Goal: Task Accomplishment & Management: Manage account settings

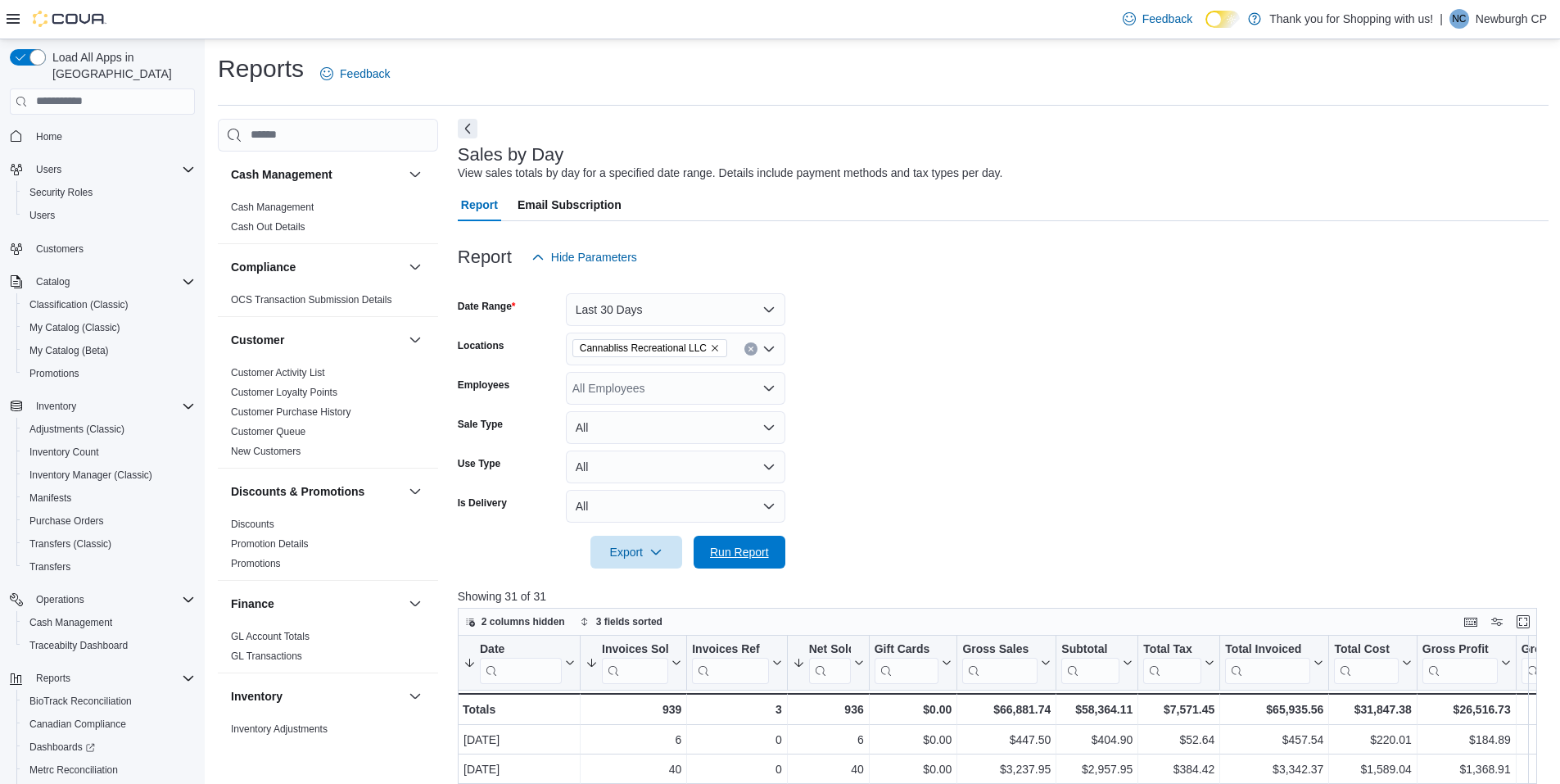
drag, startPoint x: 734, startPoint y: 553, endPoint x: 803, endPoint y: 555, distance: 69.0
click at [734, 553] on span "Run Report" at bounding box center [740, 551] width 59 height 16
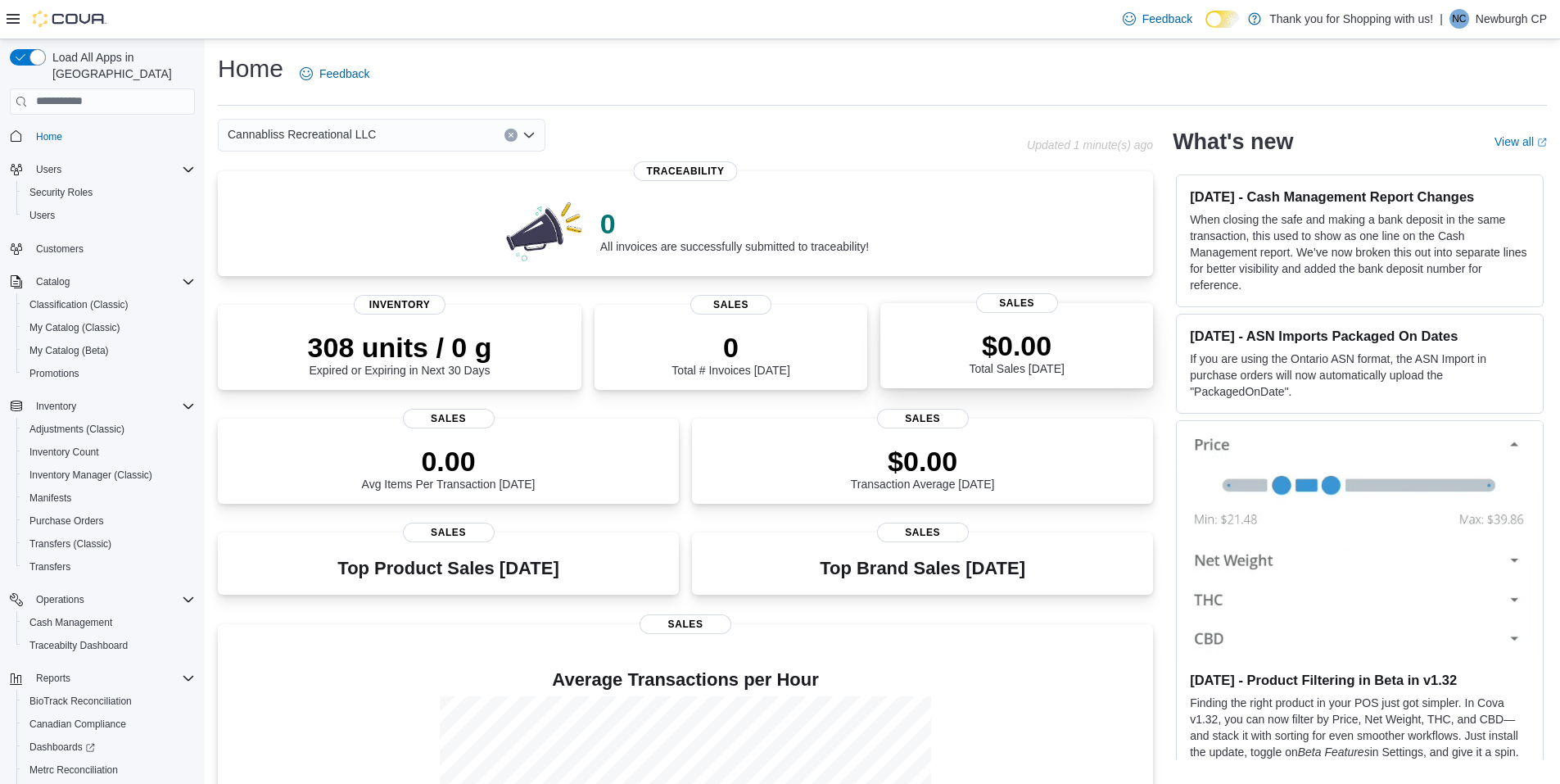
click at [1010, 349] on p "$0.00" at bounding box center [1016, 345] width 95 height 33
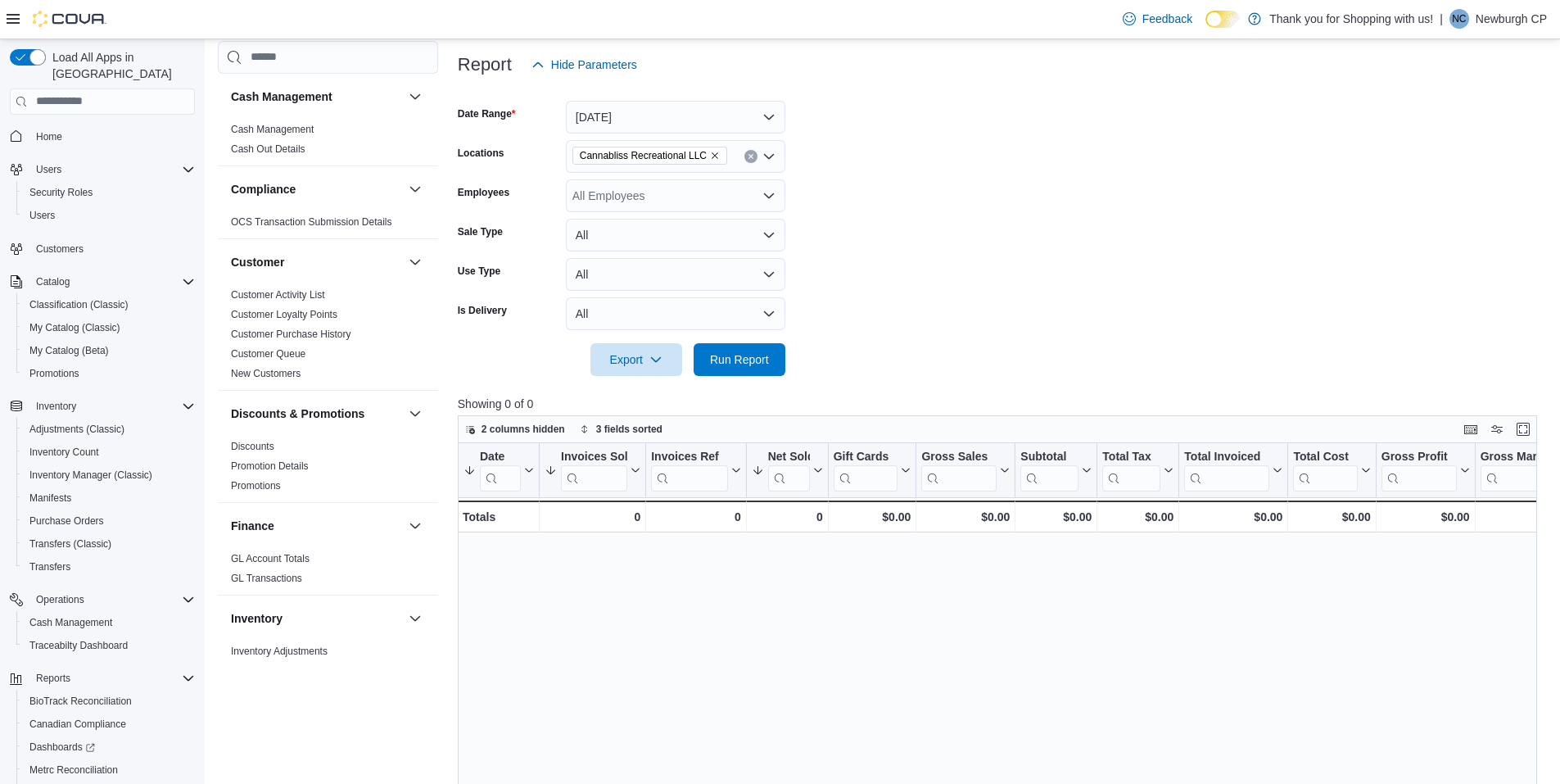
scroll to position [164, 0]
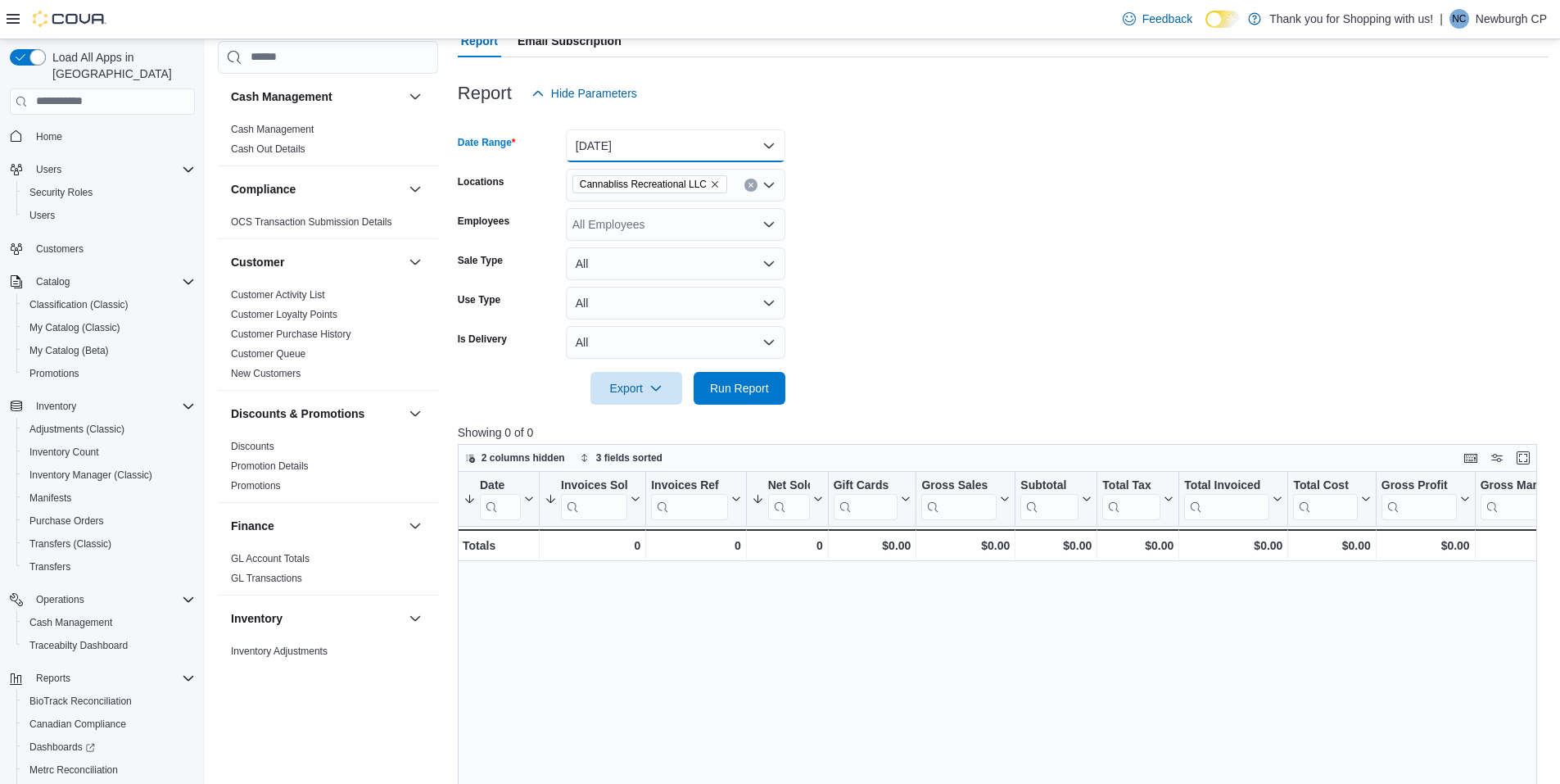
click at [747, 145] on button "Today" at bounding box center [676, 146] width 220 height 33
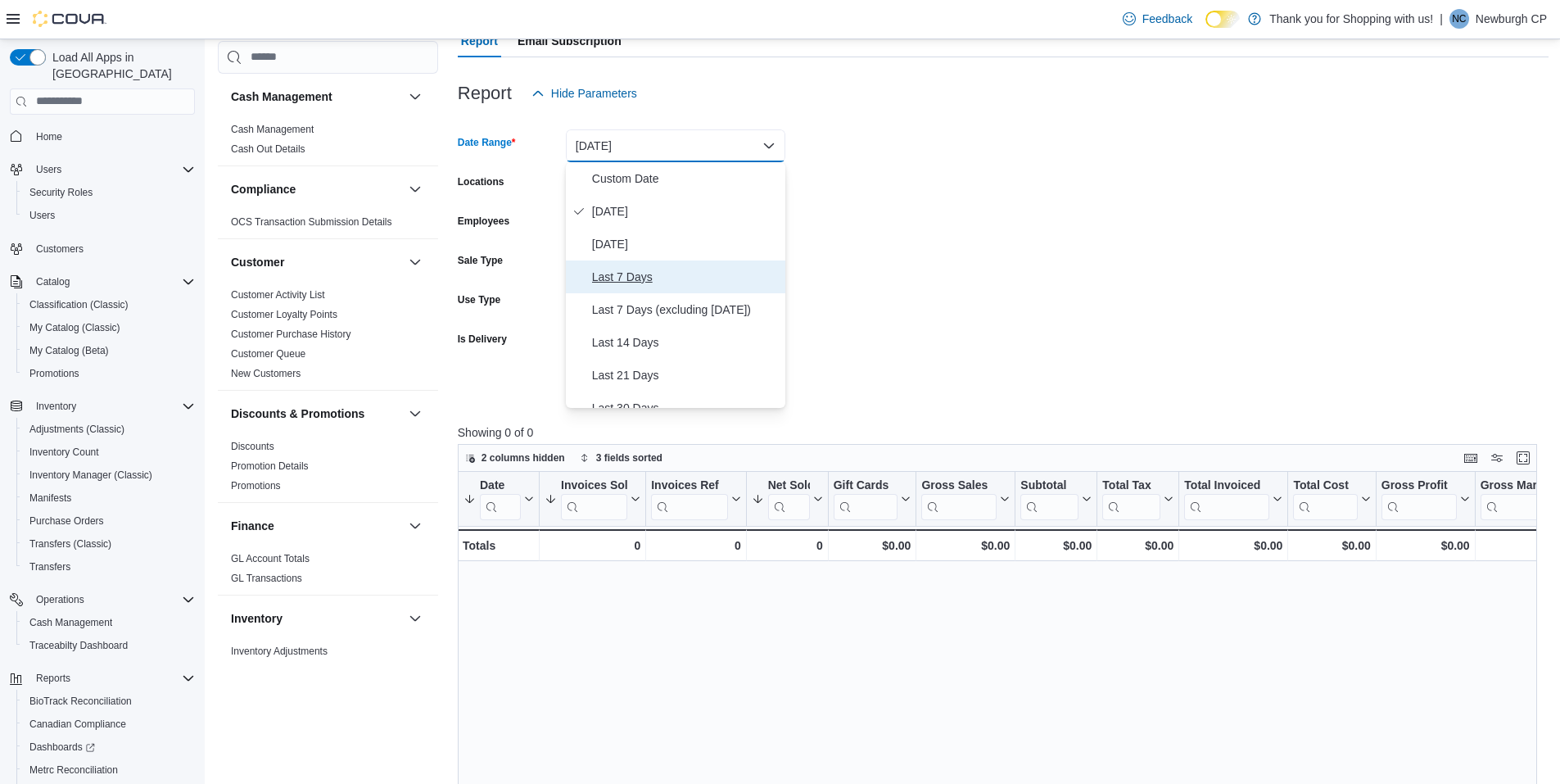
click at [678, 272] on span "Last 7 Days" at bounding box center [685, 277] width 186 height 20
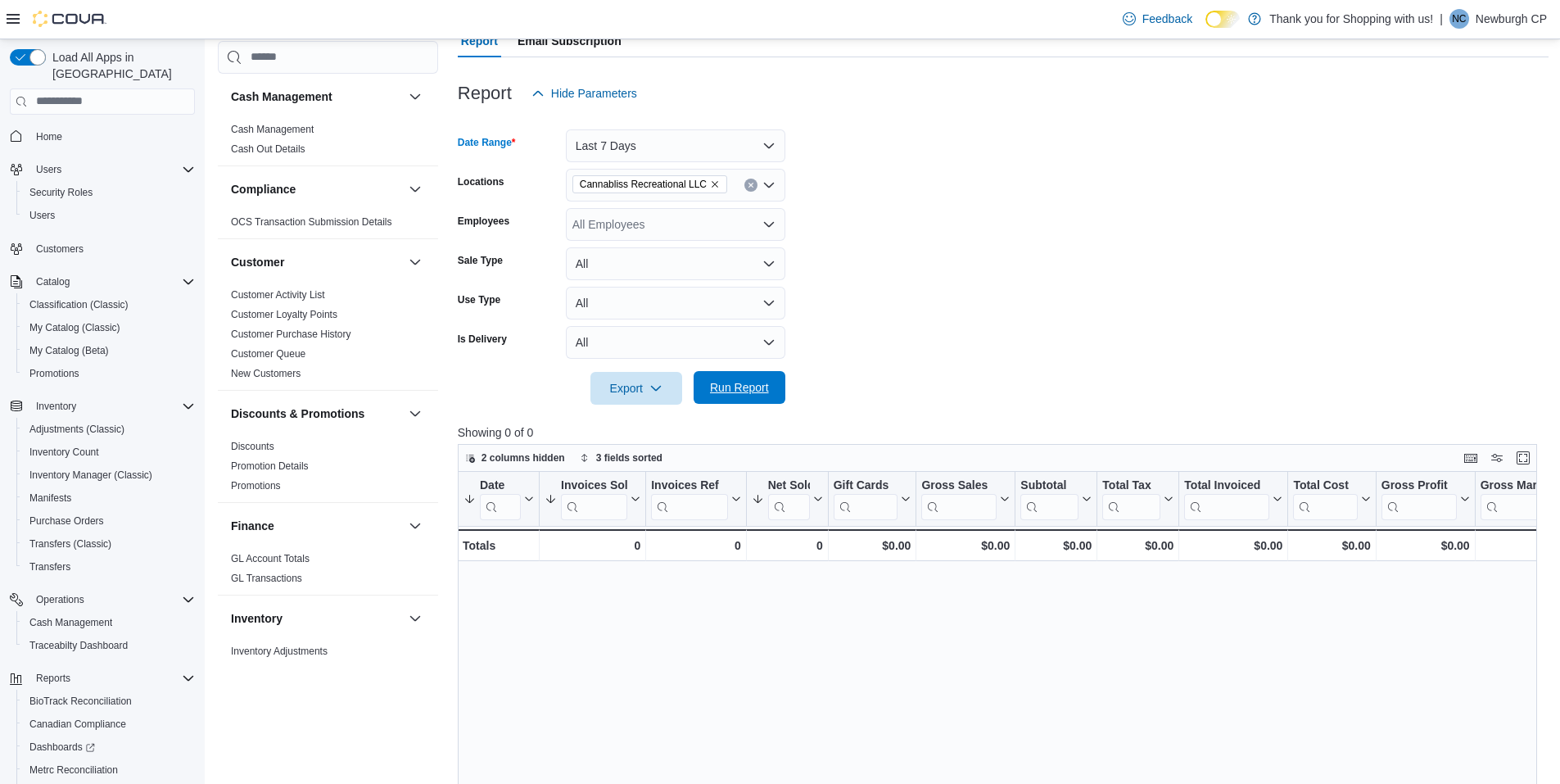
click at [714, 398] on span "Run Report" at bounding box center [740, 387] width 72 height 33
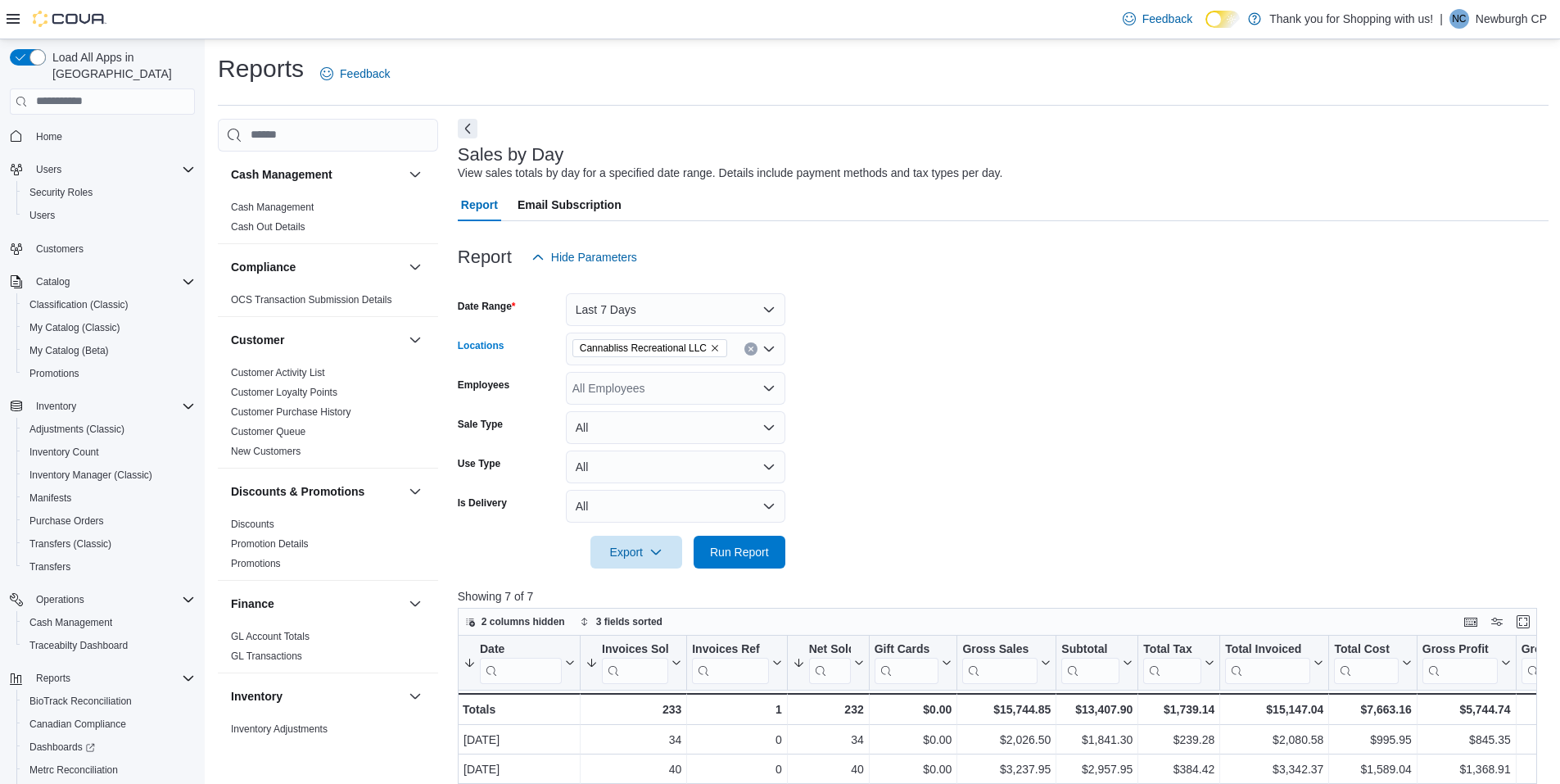
click at [771, 343] on icon "Open list of options" at bounding box center [769, 349] width 13 height 13
click at [724, 418] on div "Canna Planet Kingston" at bounding box center [675, 423] width 200 height 16
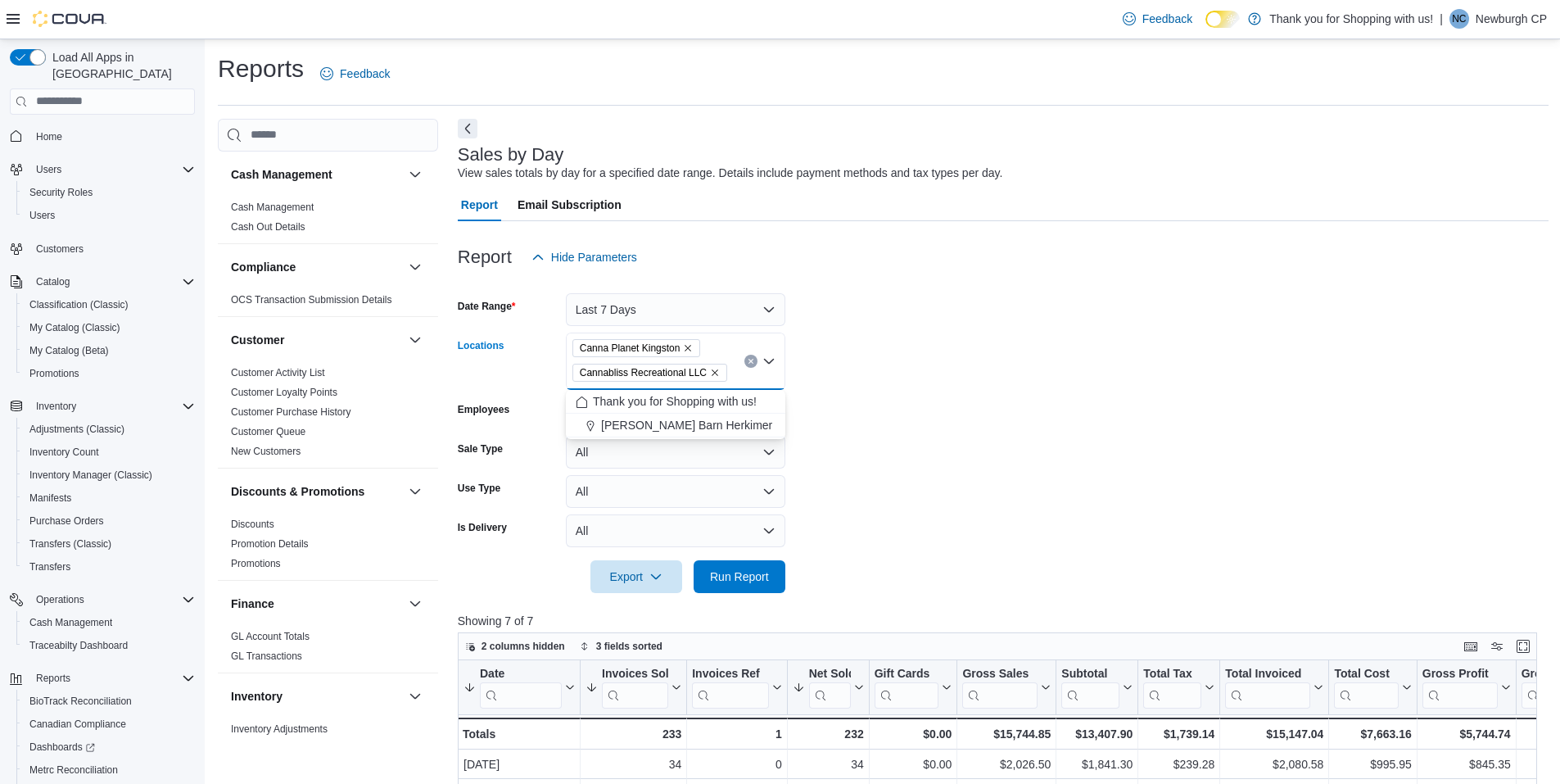
click at [712, 370] on icon "Remove Cannabliss Recreational LLC from selection in this group" at bounding box center [715, 372] width 9 height 9
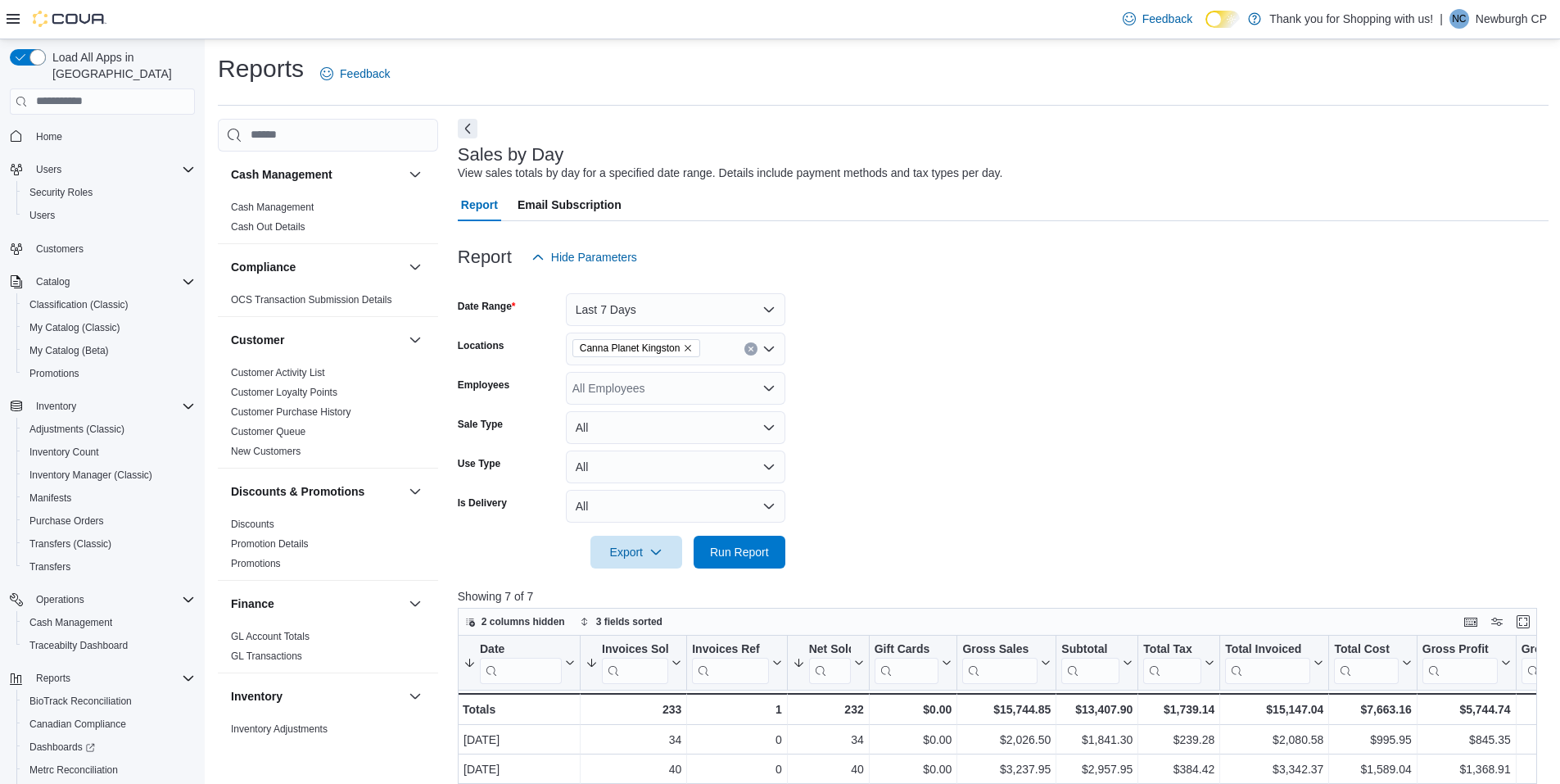
click at [931, 351] on form "Date Range Last 7 Days Locations Canna Planet Kingston Employees All Employees …" at bounding box center [1003, 420] width 1091 height 295
click at [770, 538] on span "Run Report" at bounding box center [740, 551] width 72 height 33
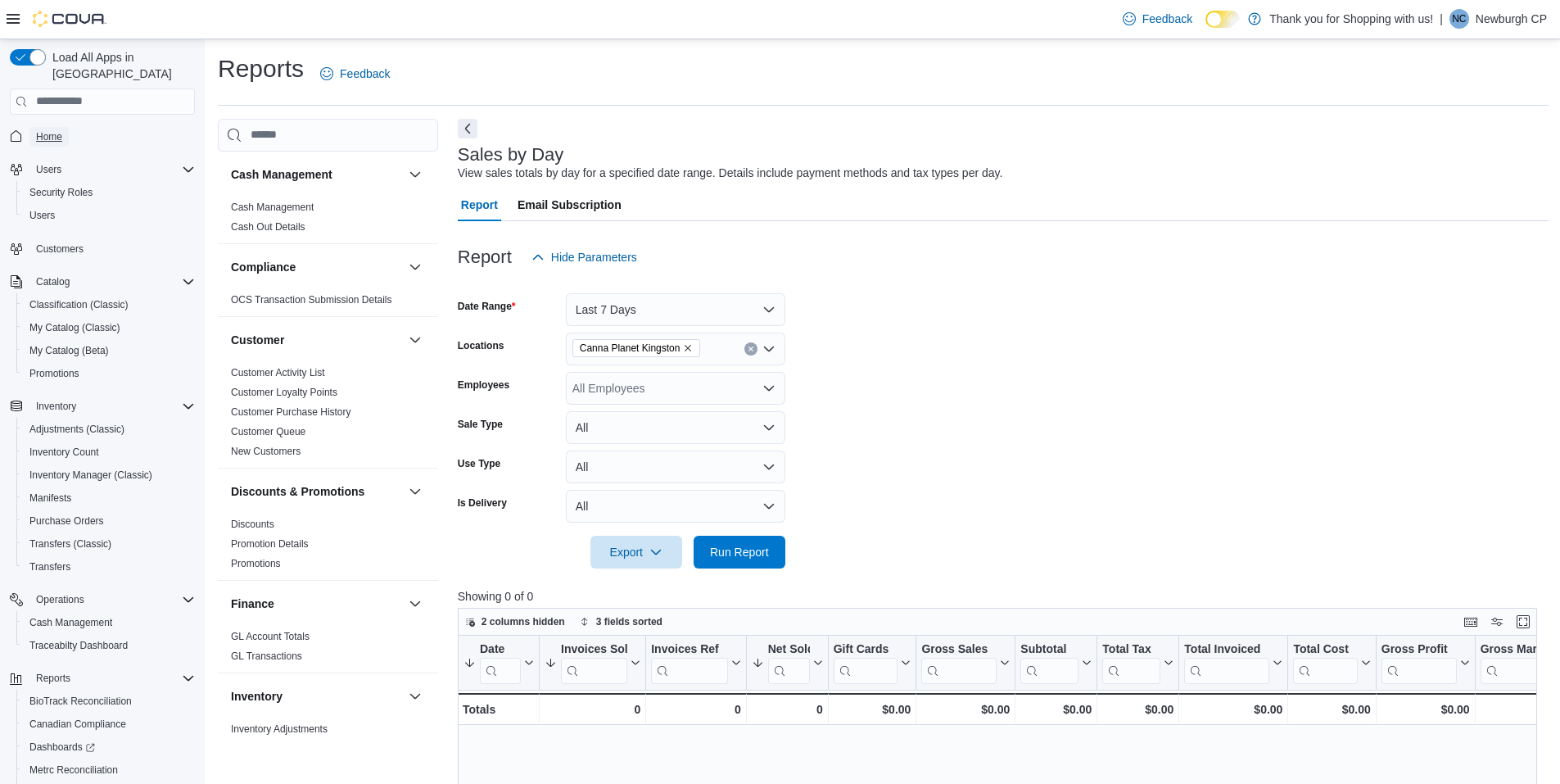
click at [44, 131] on span "Home" at bounding box center [49, 137] width 27 height 13
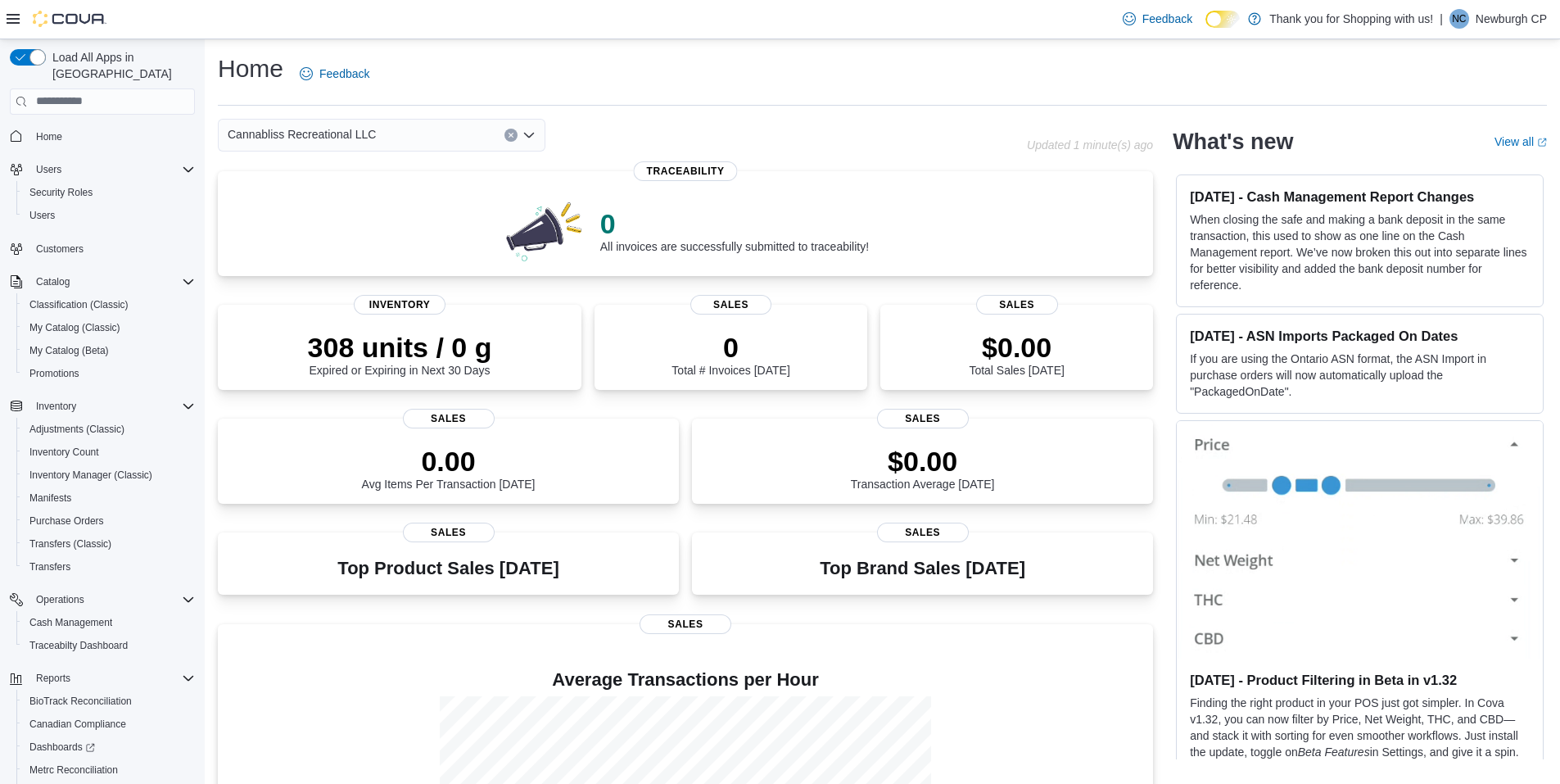
click at [529, 141] on icon "Open list of options" at bounding box center [528, 135] width 13 height 13
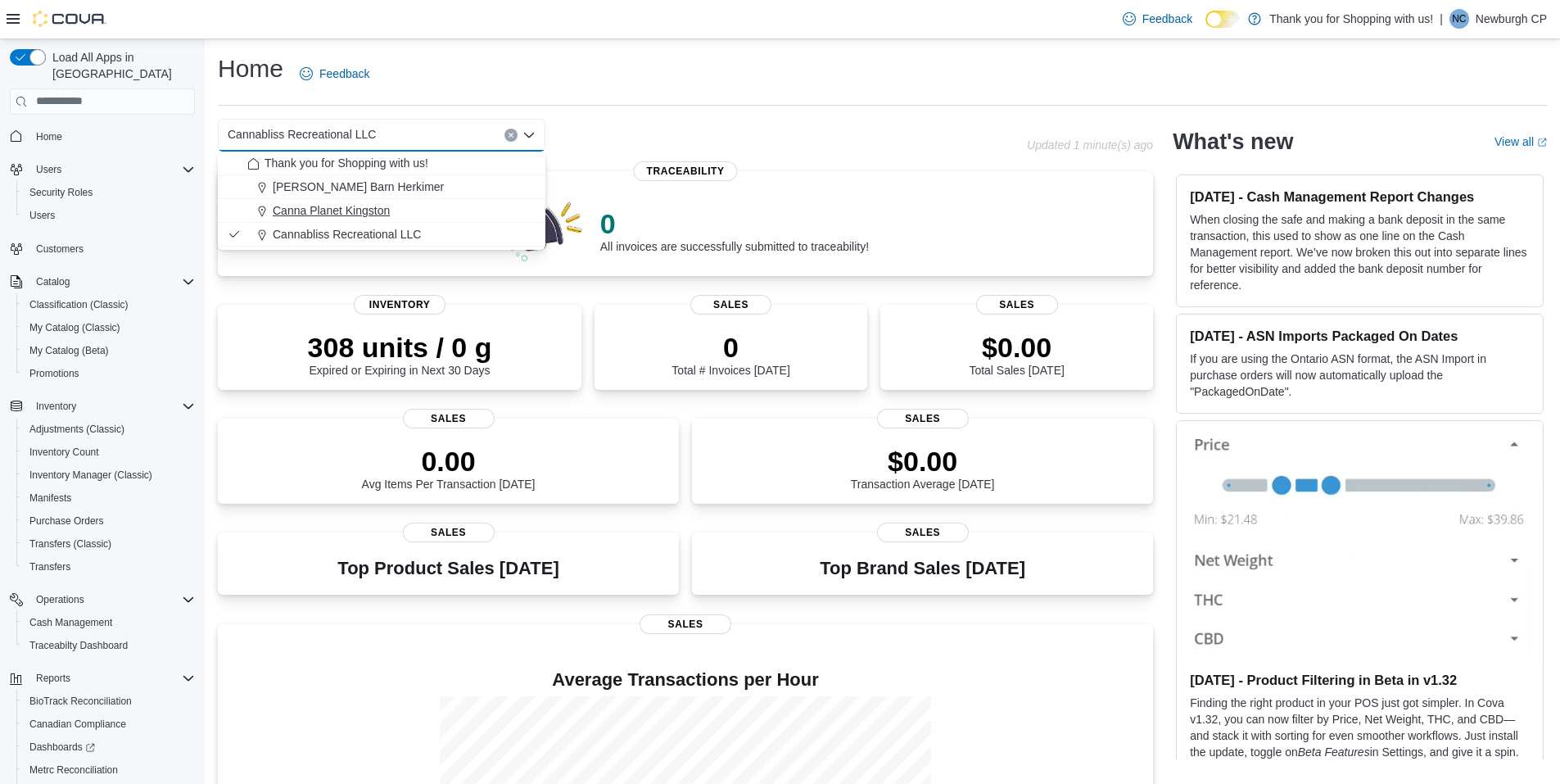
click at [383, 216] on span "Canna Planet Kingston" at bounding box center [332, 210] width 117 height 16
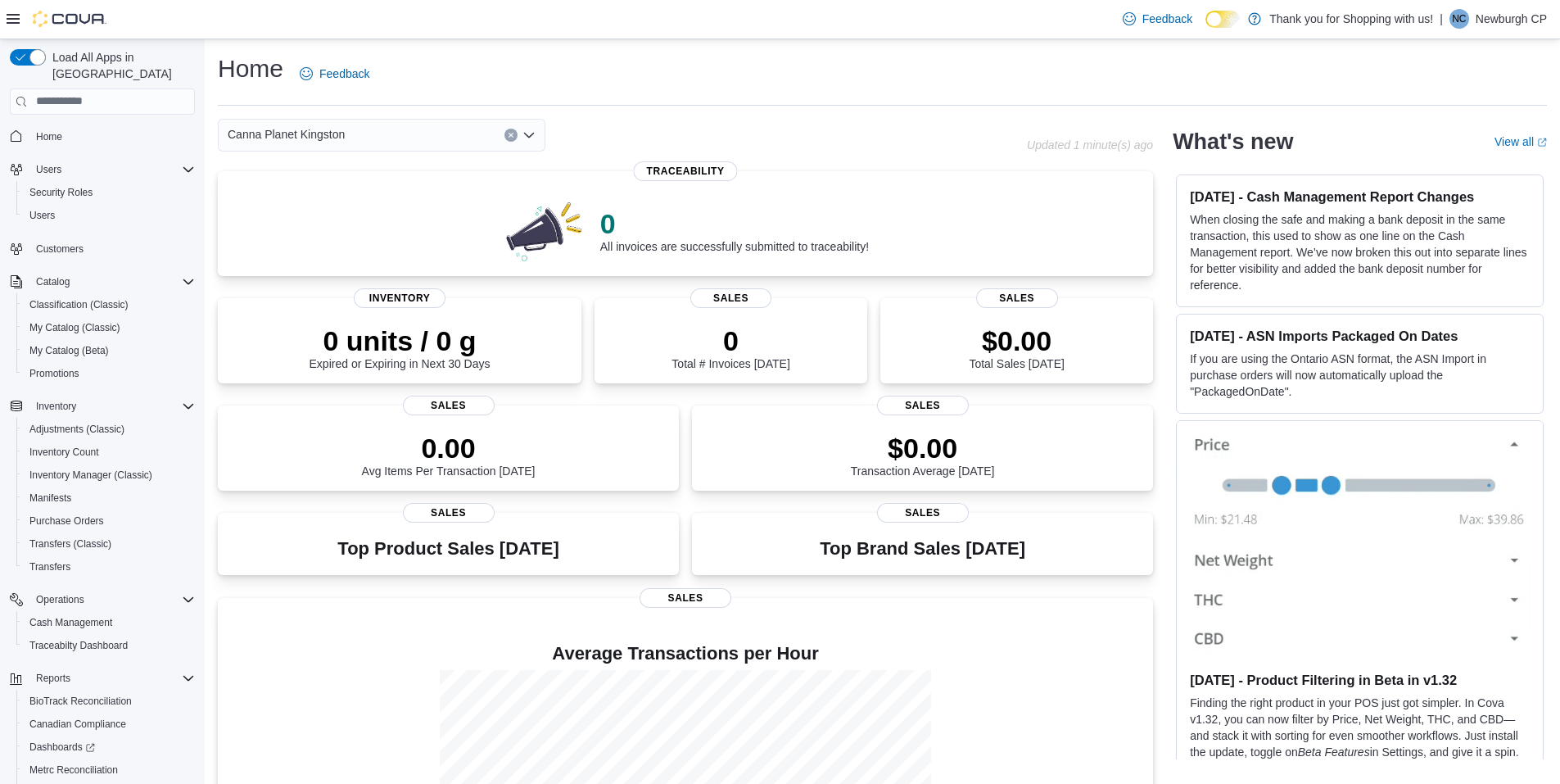
click at [529, 132] on icon "Open list of options" at bounding box center [528, 135] width 13 height 13
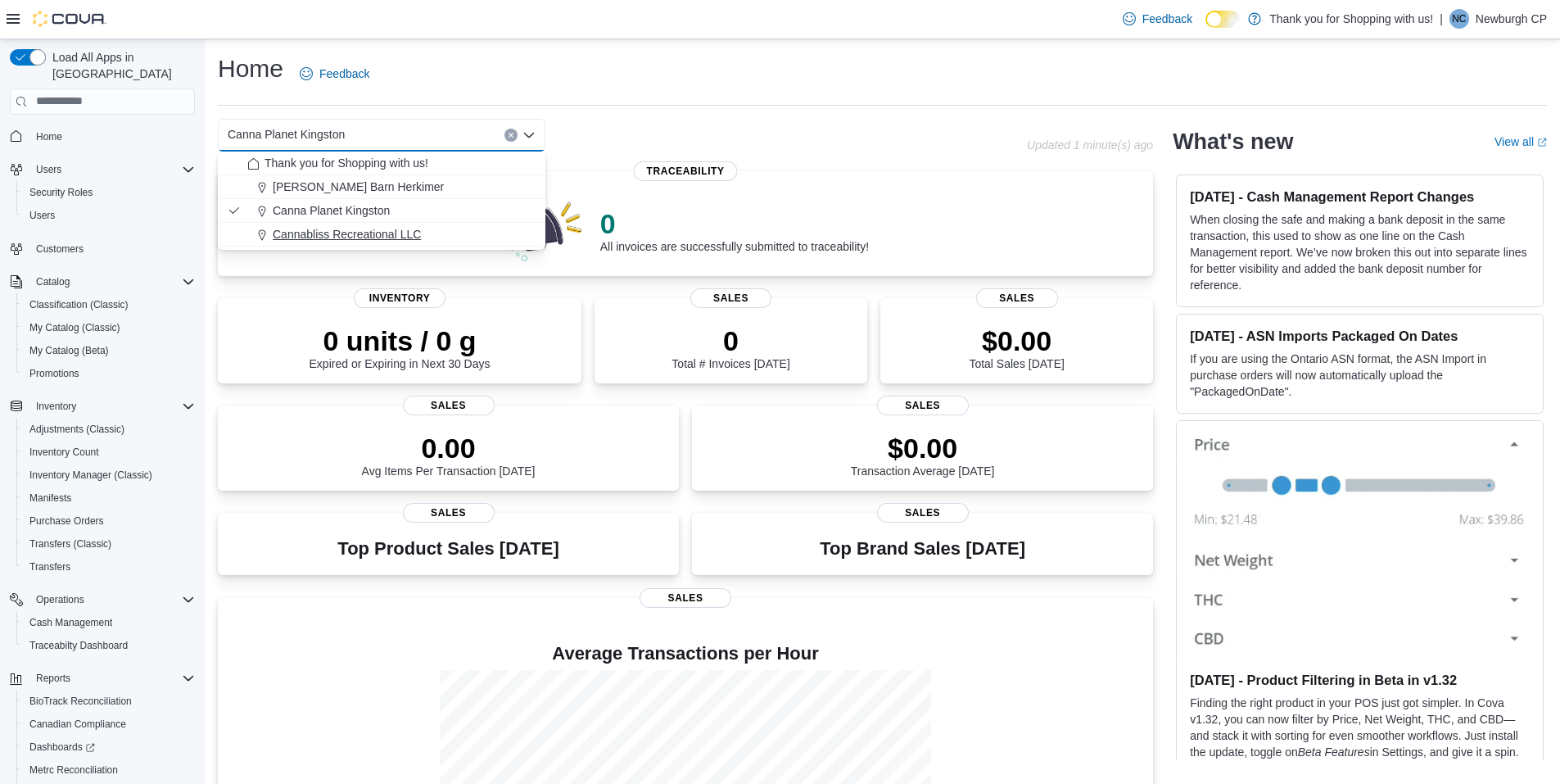
click at [355, 235] on span "Cannabliss Recreational LLC" at bounding box center [347, 234] width 149 height 16
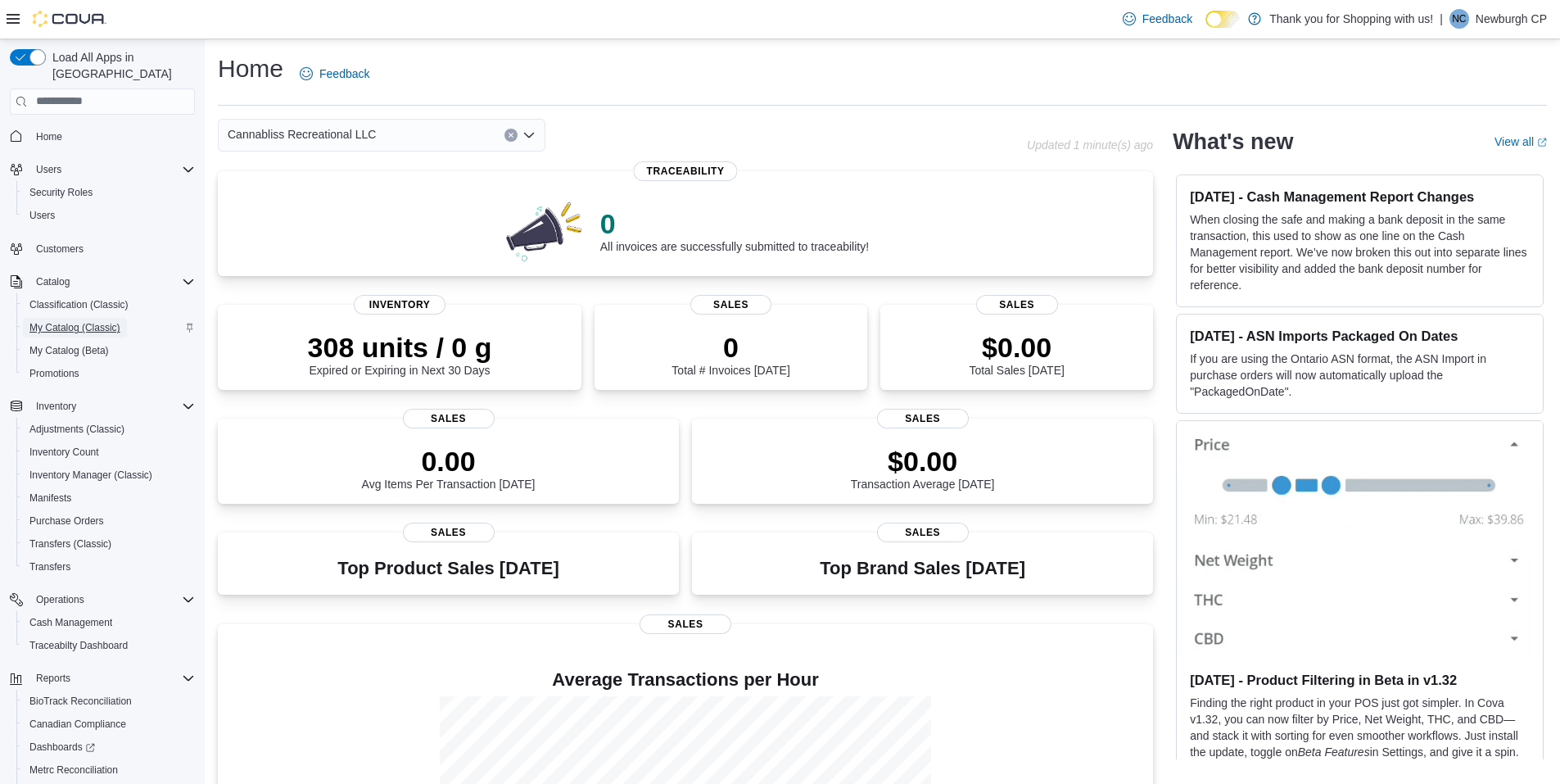
click at [89, 321] on span "My Catalog (Classic)" at bounding box center [75, 327] width 91 height 13
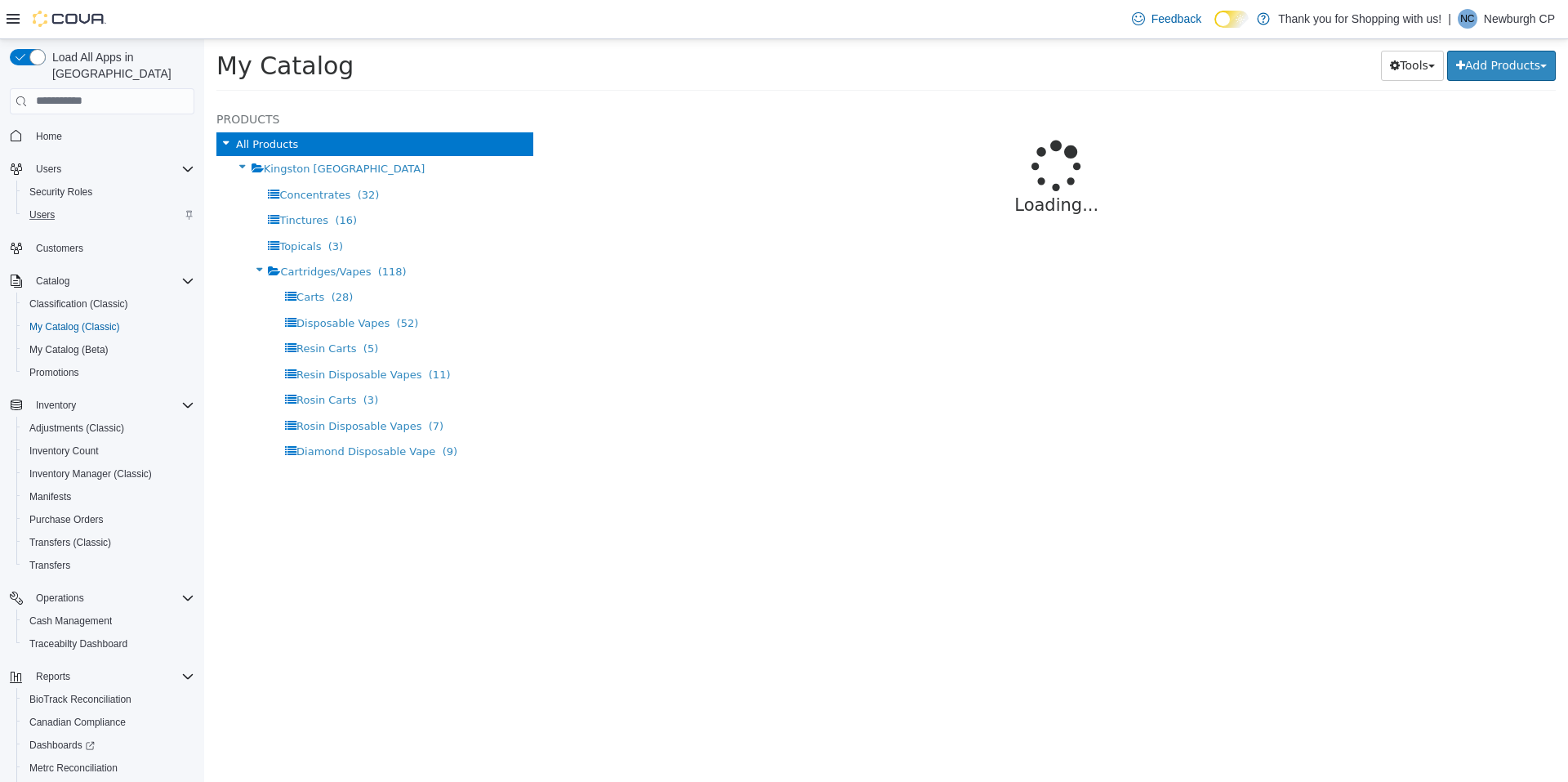
select select "**********"
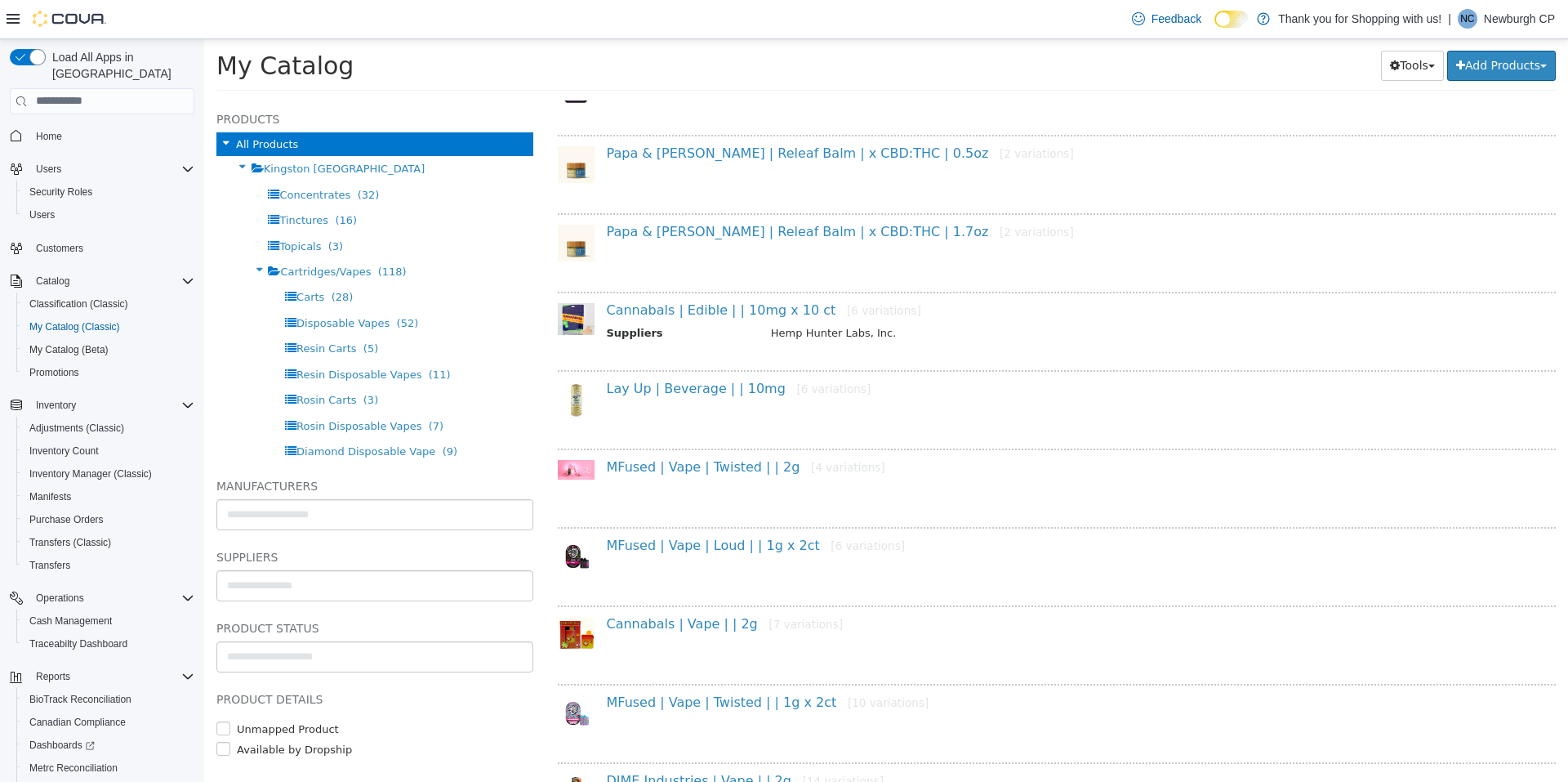
scroll to position [654, 0]
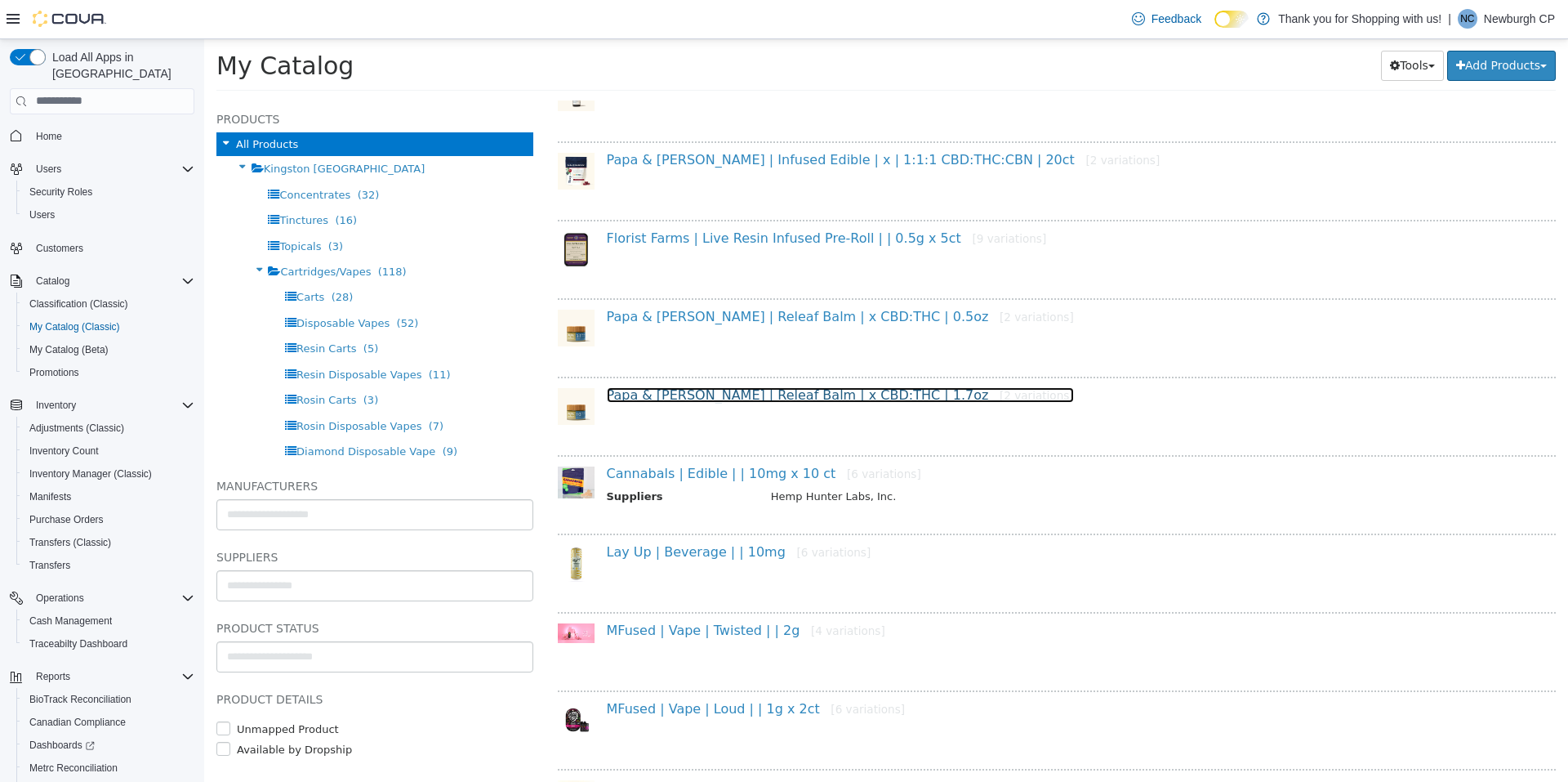
click at [753, 386] on link "Papa & Barkley | Releaf Balm | x CBD:THC | 1.7oz [2 variations]" at bounding box center [839, 394] width 467 height 15
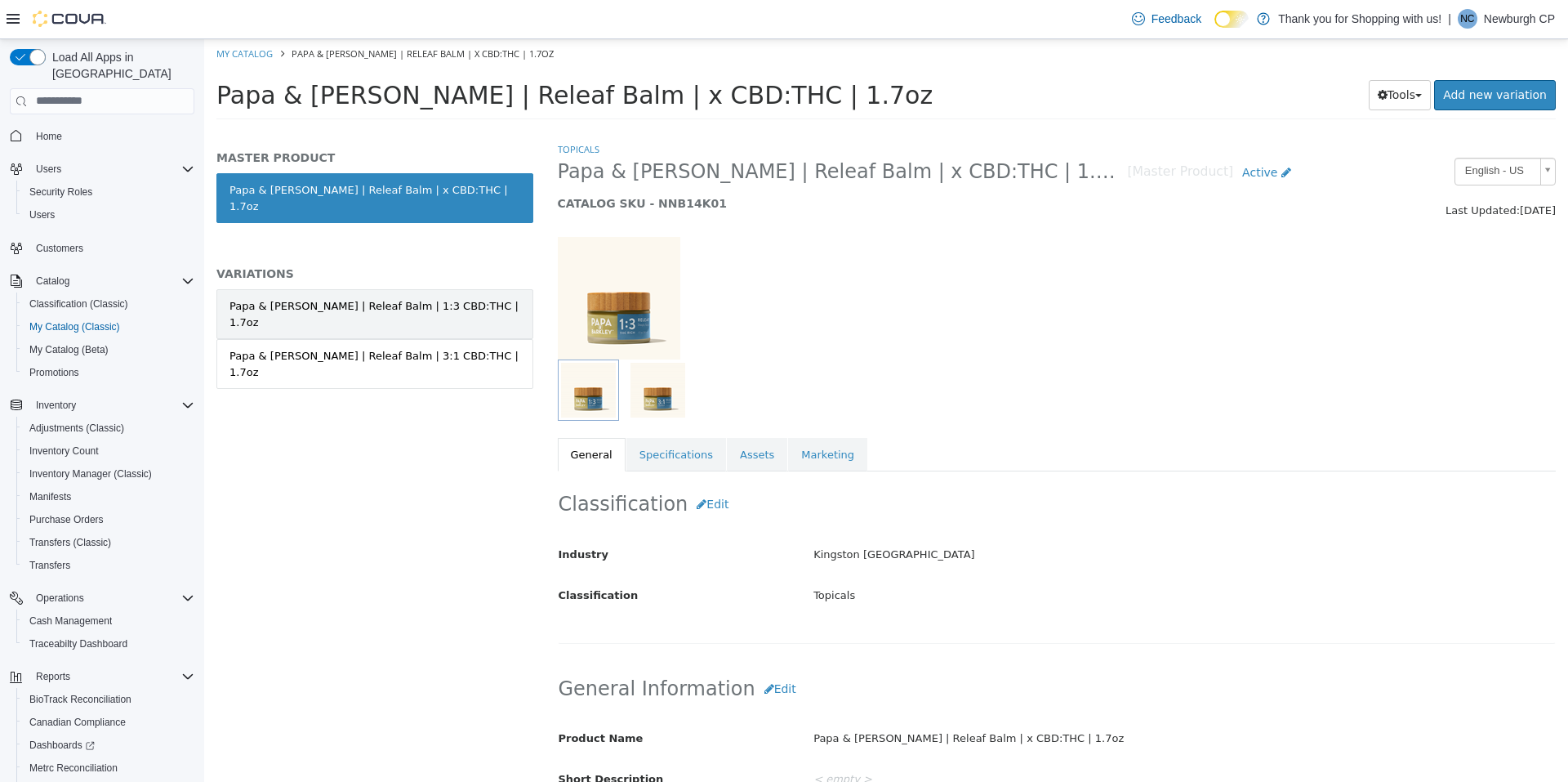
click at [372, 299] on link "Papa & Barkley | Releaf Balm | 1:3 CBD:THC | 1.7oz" at bounding box center [375, 313] width 317 height 50
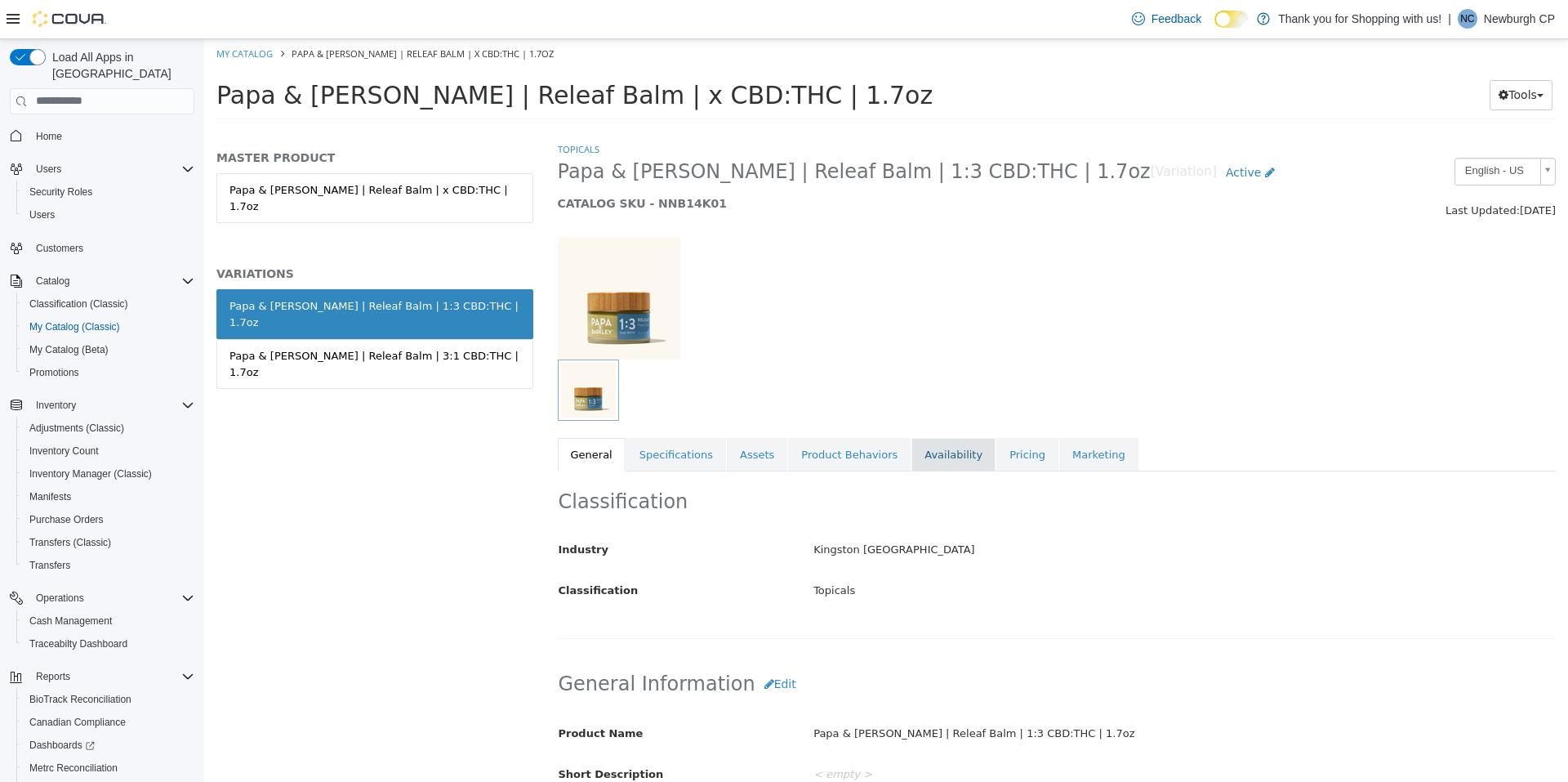
click at [922, 444] on link "Availability" at bounding box center [953, 454] width 84 height 34
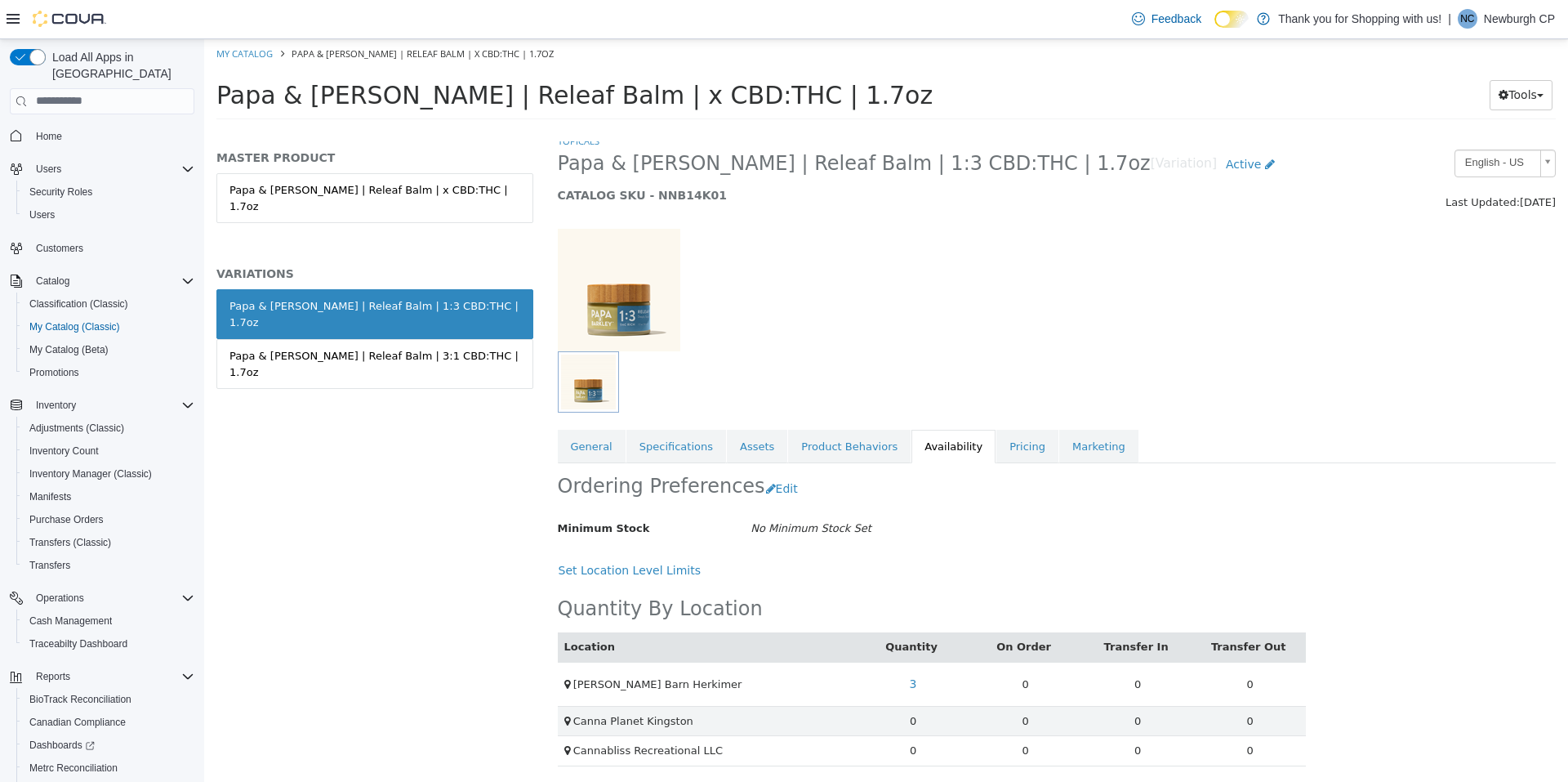
scroll to position [9, 0]
click at [474, 338] on link "Papa & Barkley | Releaf Balm | 3:1 CBD:THC | 1.7oz" at bounding box center [375, 363] width 317 height 50
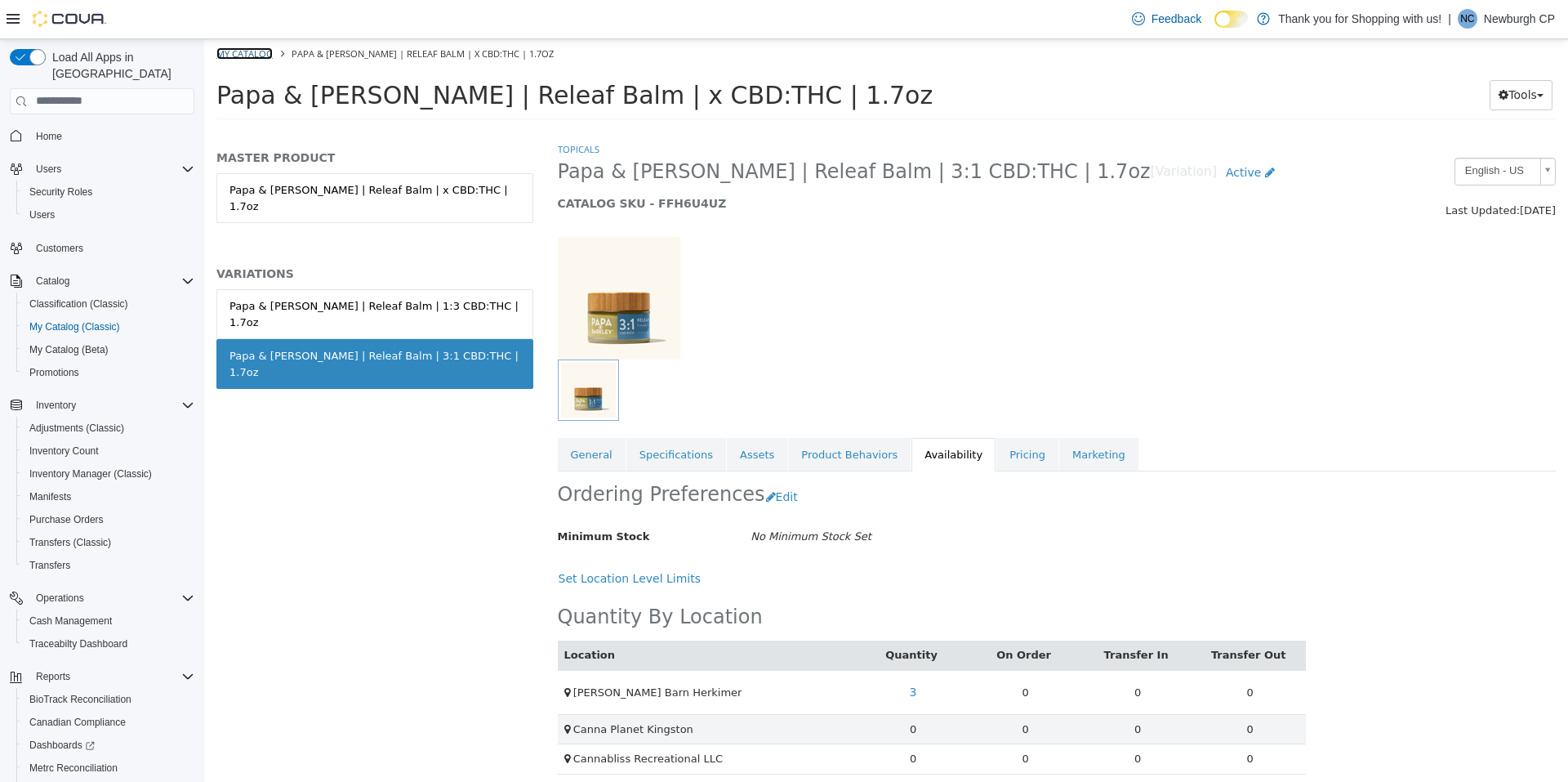
click at [261, 54] on link "My Catalog" at bounding box center [245, 52] width 57 height 12
select select "**********"
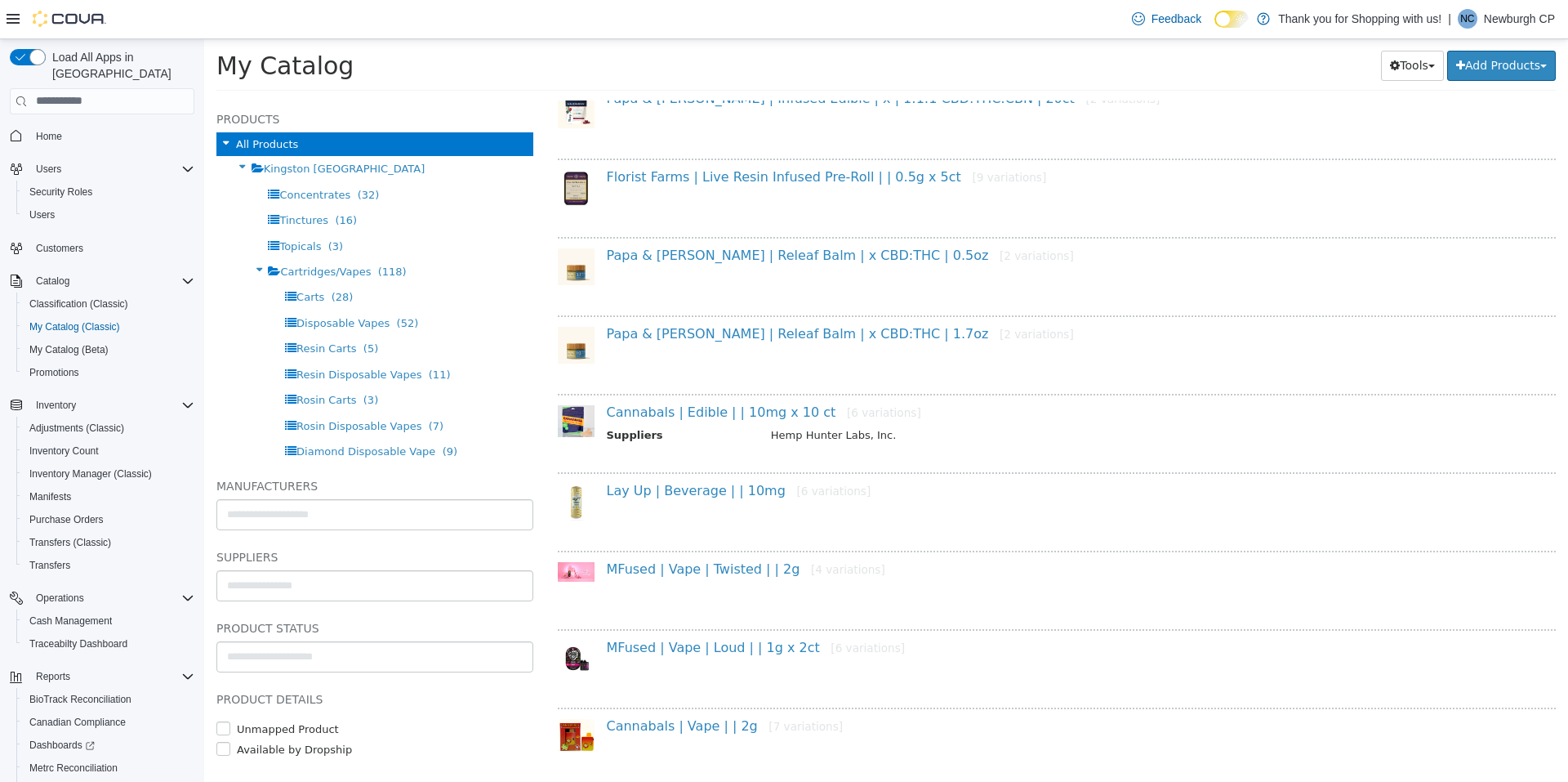
scroll to position [388, 0]
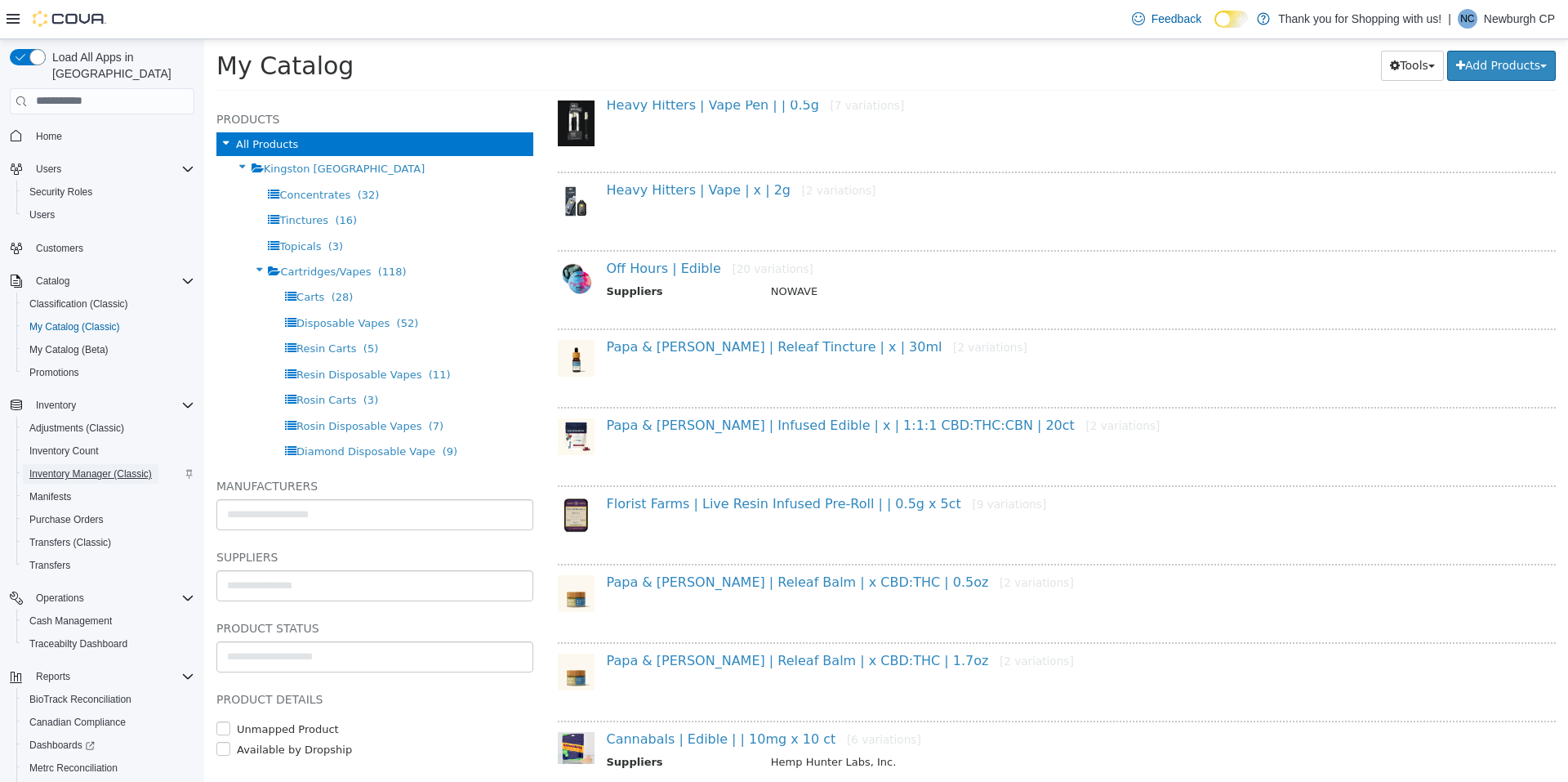
click at [83, 467] on span "Inventory Manager (Classic)" at bounding box center [90, 473] width 122 height 13
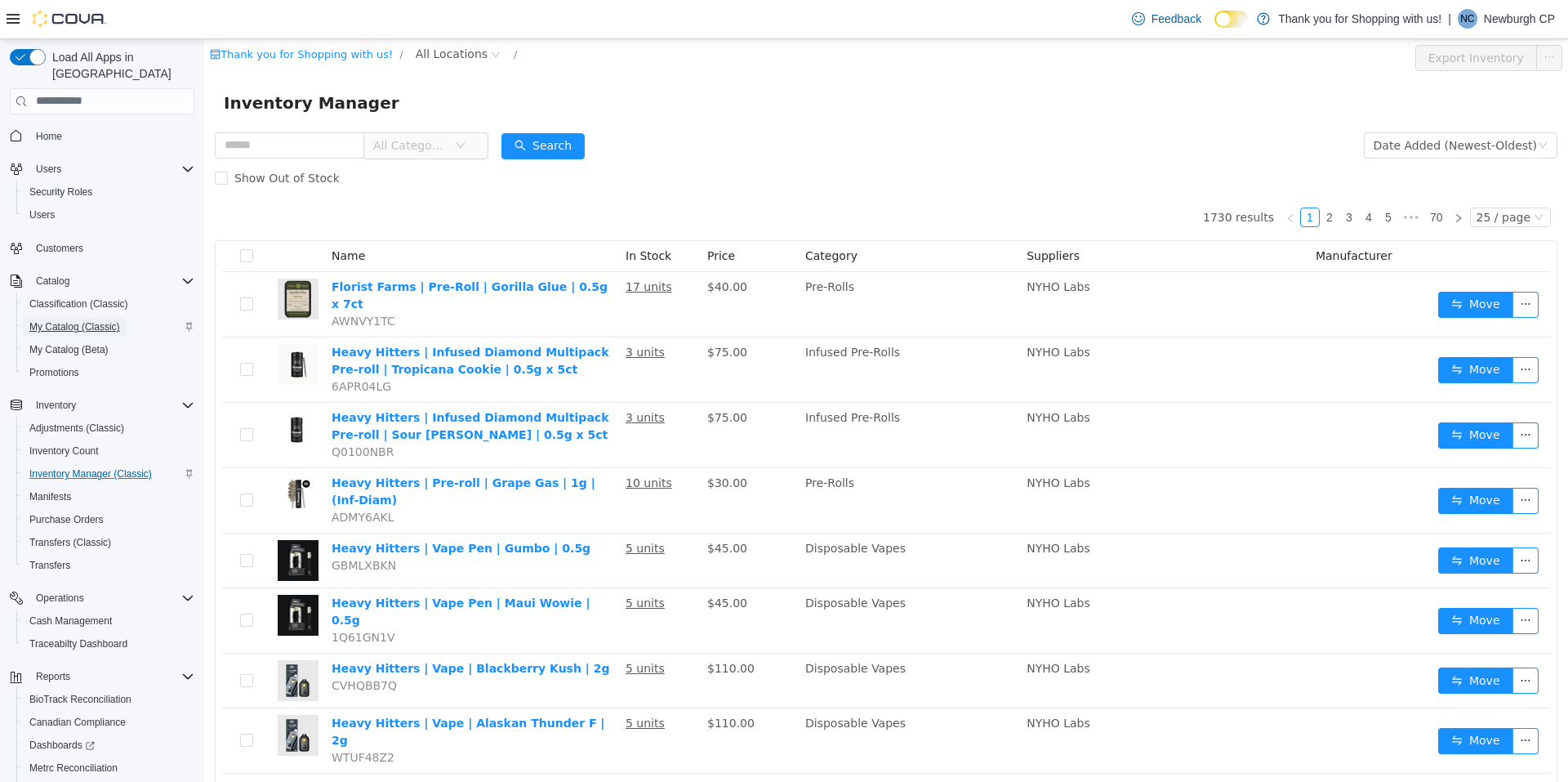
click at [103, 320] on span "My Catalog (Classic)" at bounding box center [75, 326] width 91 height 13
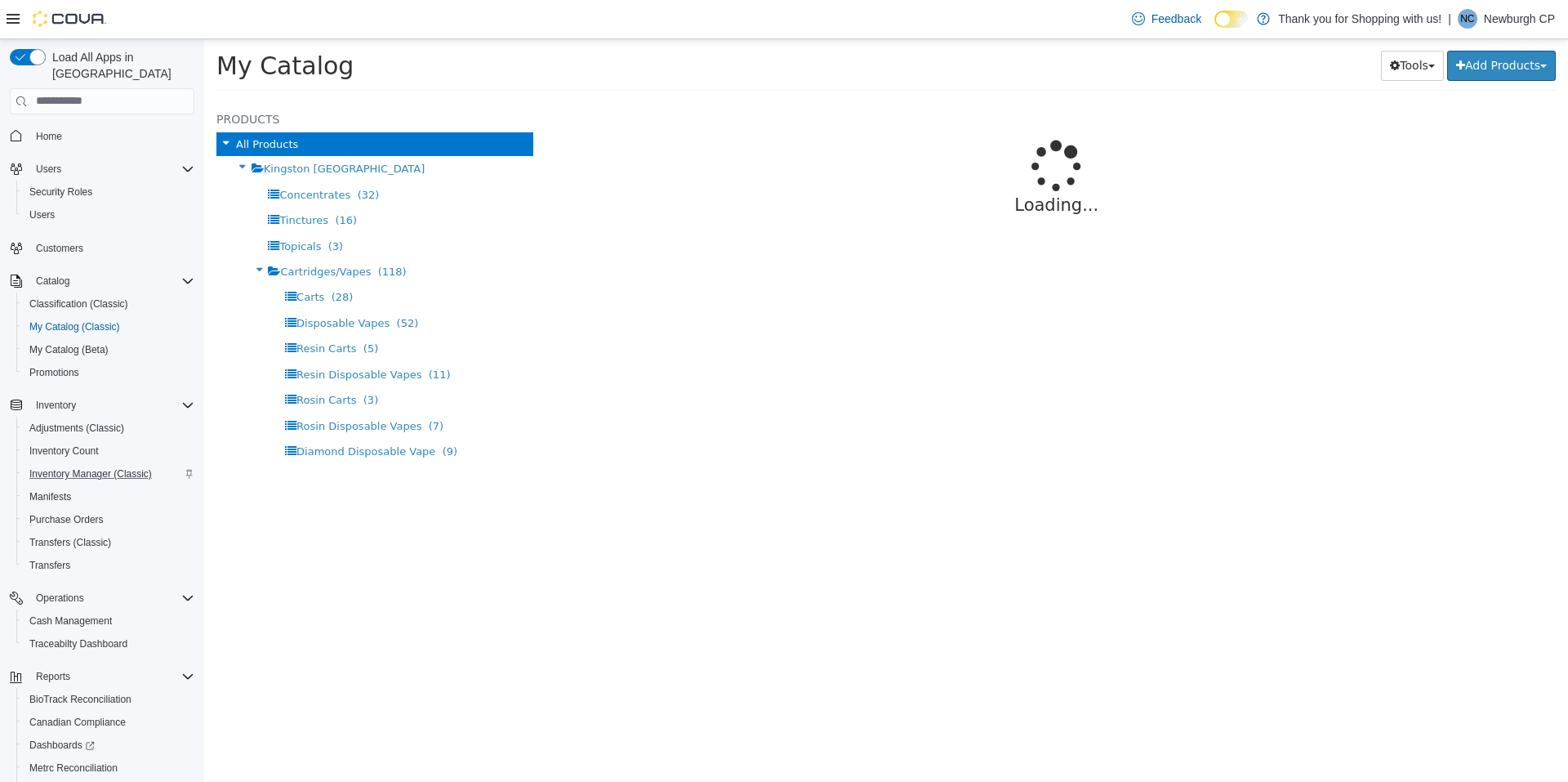
select select "**********"
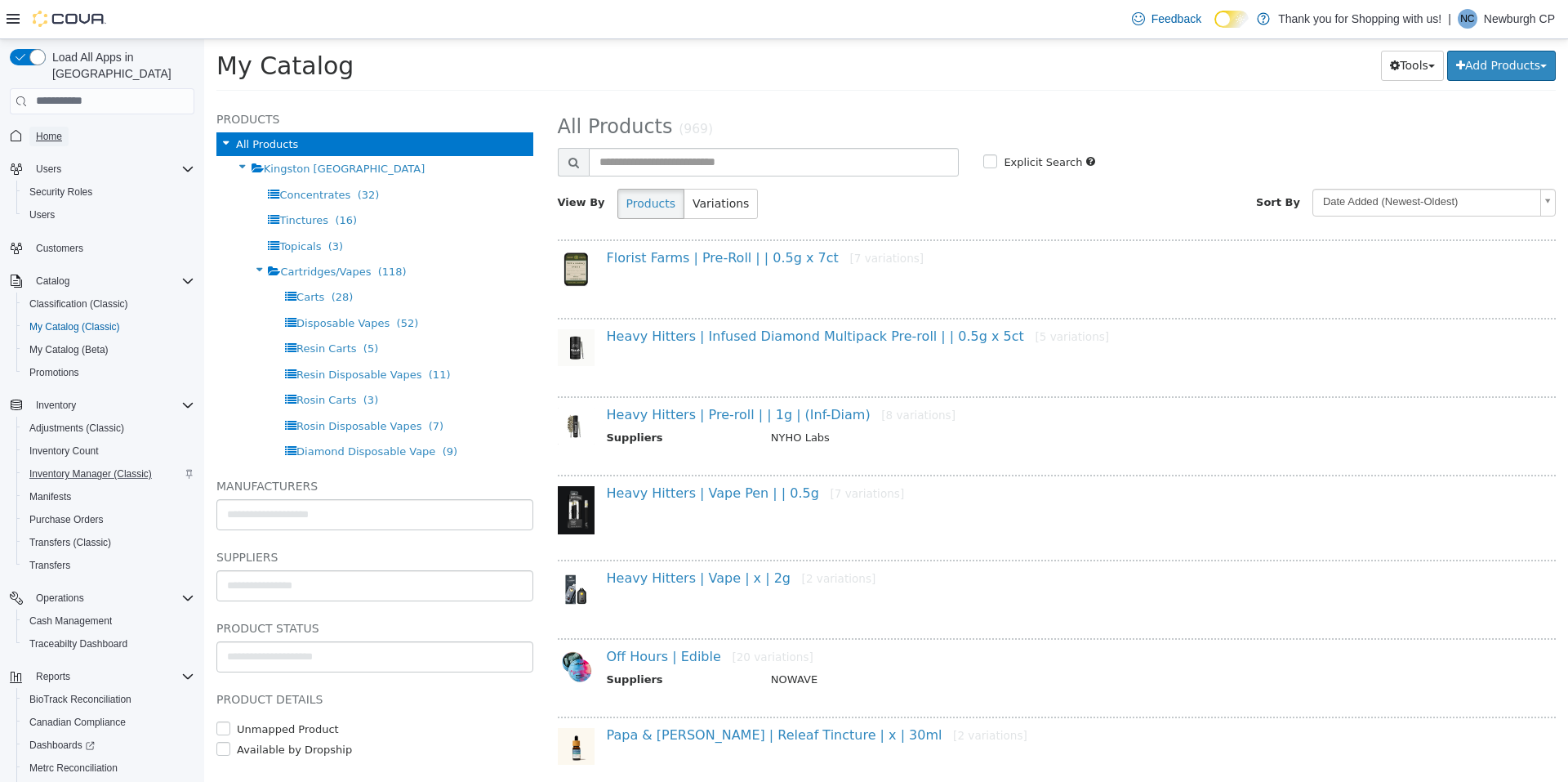
click at [45, 127] on span "Home" at bounding box center [49, 136] width 27 height 20
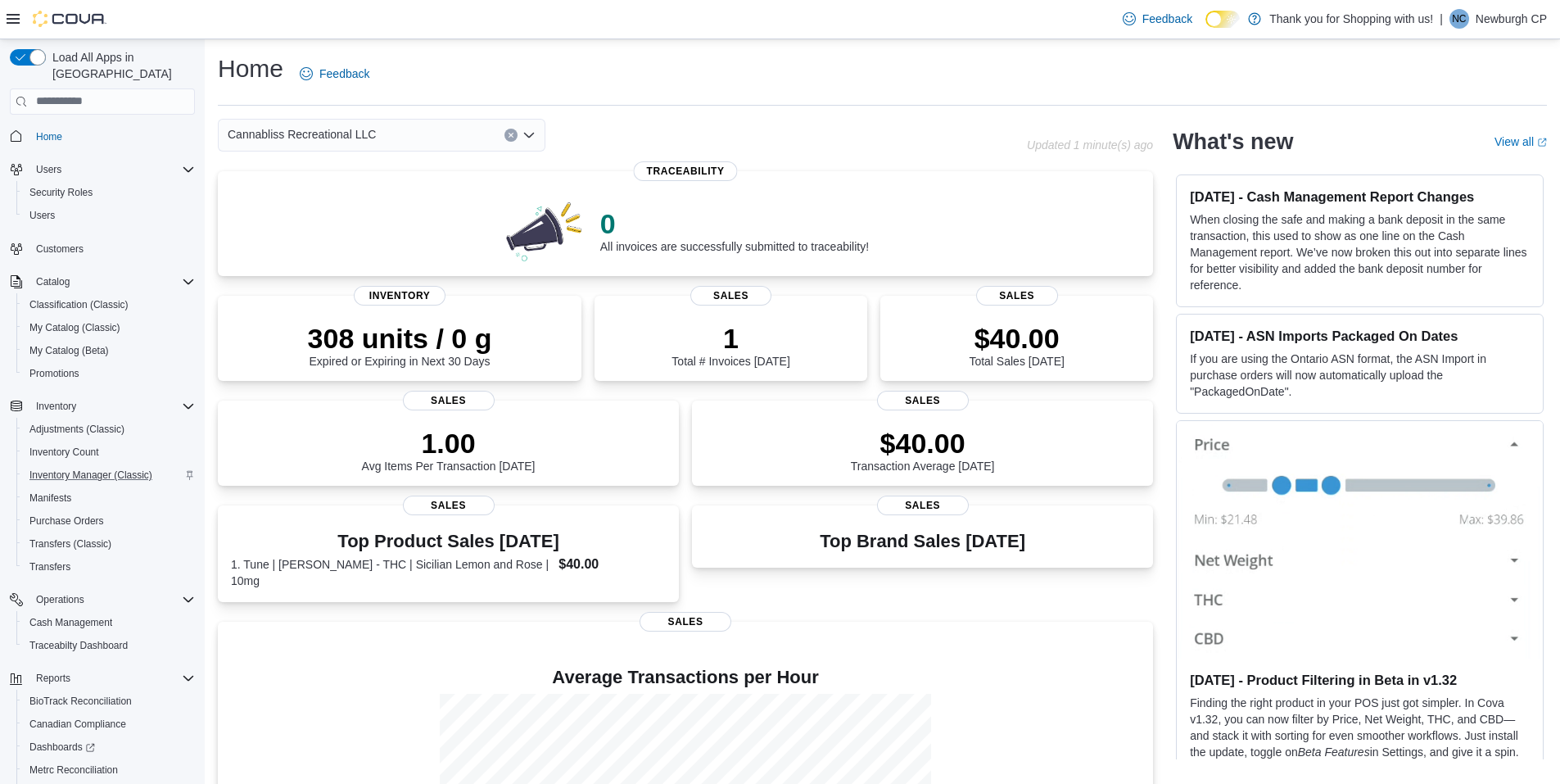
click at [533, 129] on icon "Open list of options" at bounding box center [528, 135] width 13 height 13
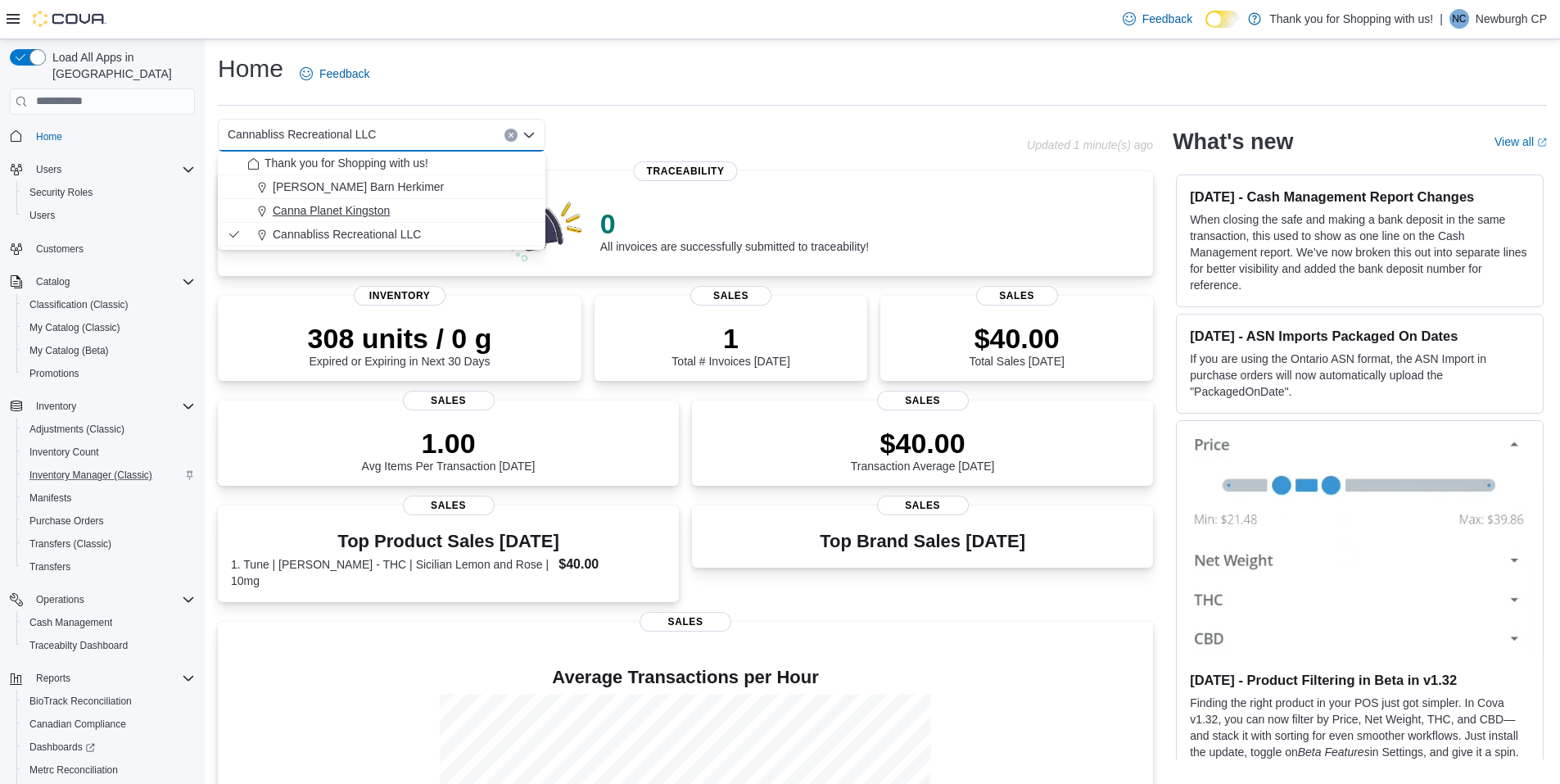
click at [402, 204] on div "Canna Planet Kingston" at bounding box center [392, 210] width 289 height 16
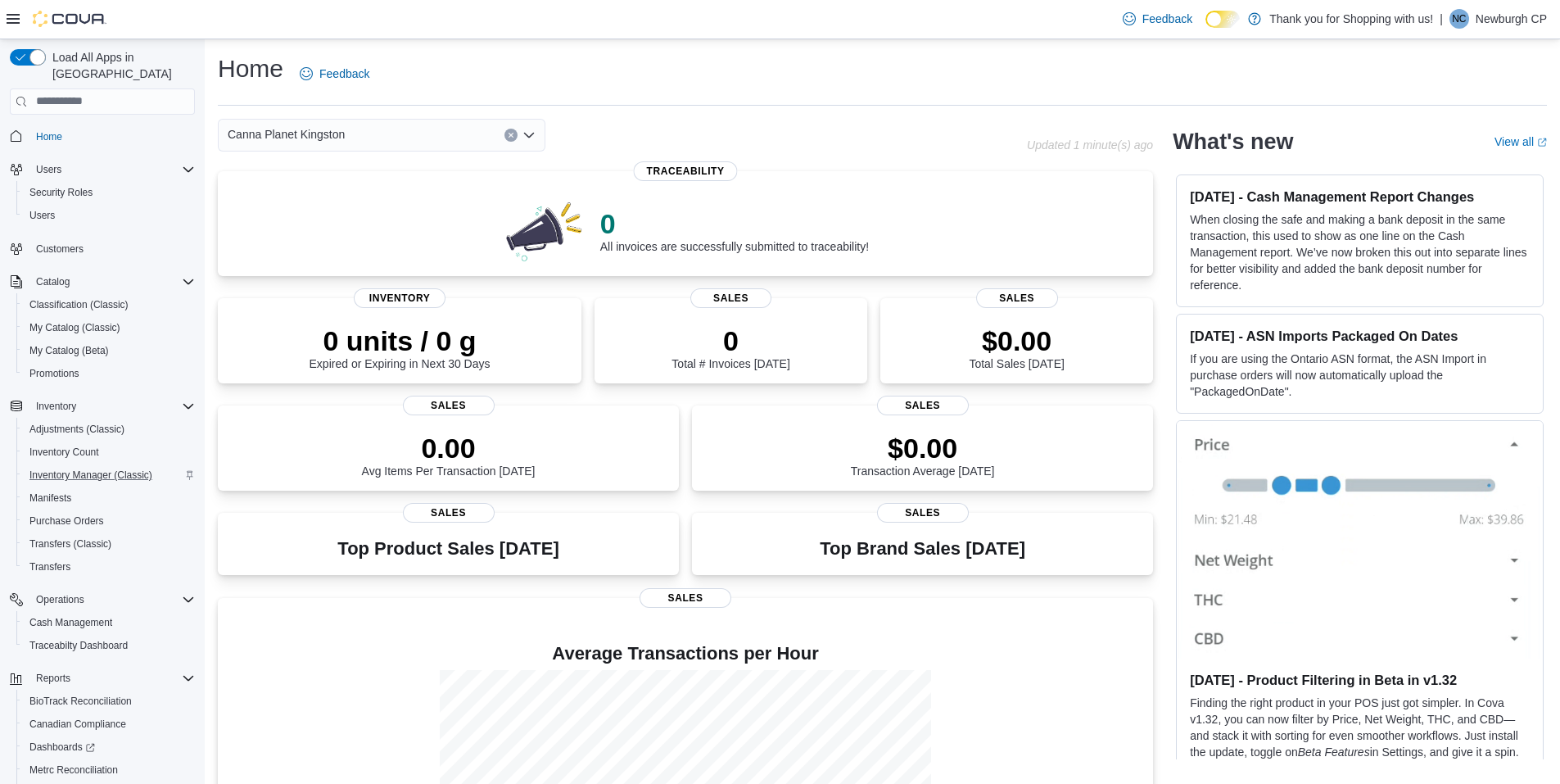
click at [533, 138] on icon "Open list of options" at bounding box center [528, 135] width 13 height 13
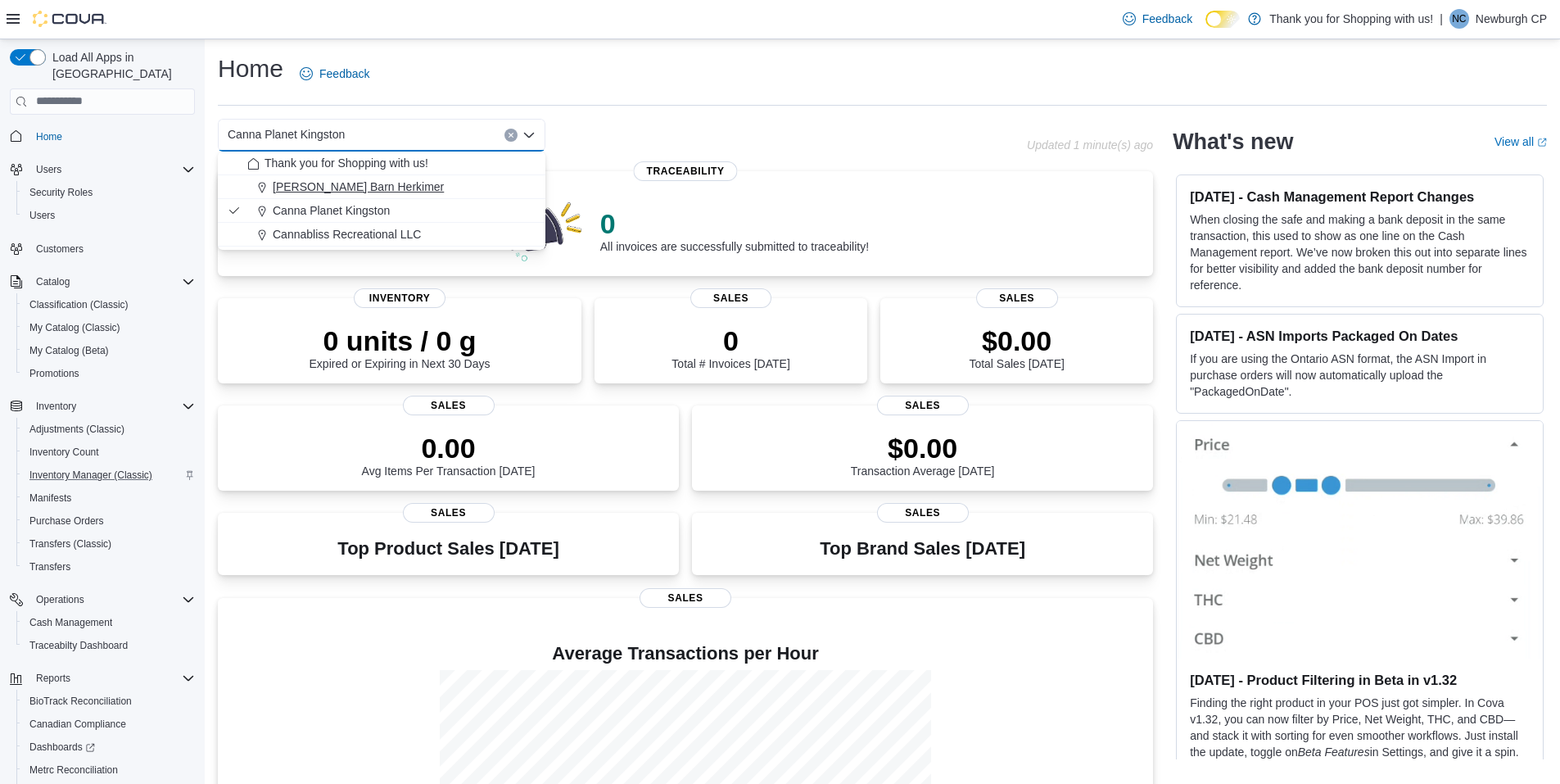
click at [365, 198] on button "Budd Barn Herkimer" at bounding box center [381, 187] width 327 height 24
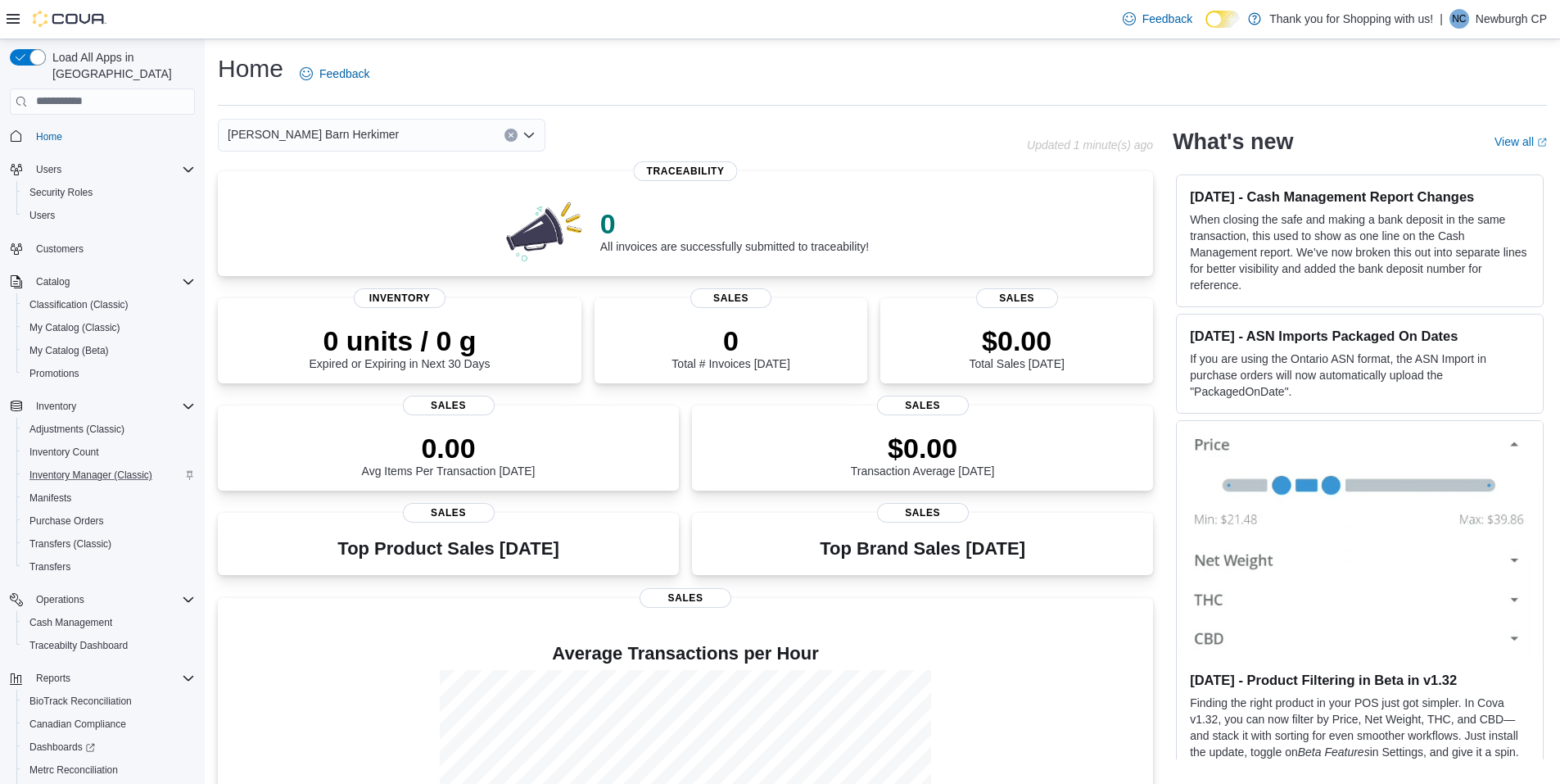
click at [530, 136] on icon "Open list of options" at bounding box center [528, 135] width 9 height 5
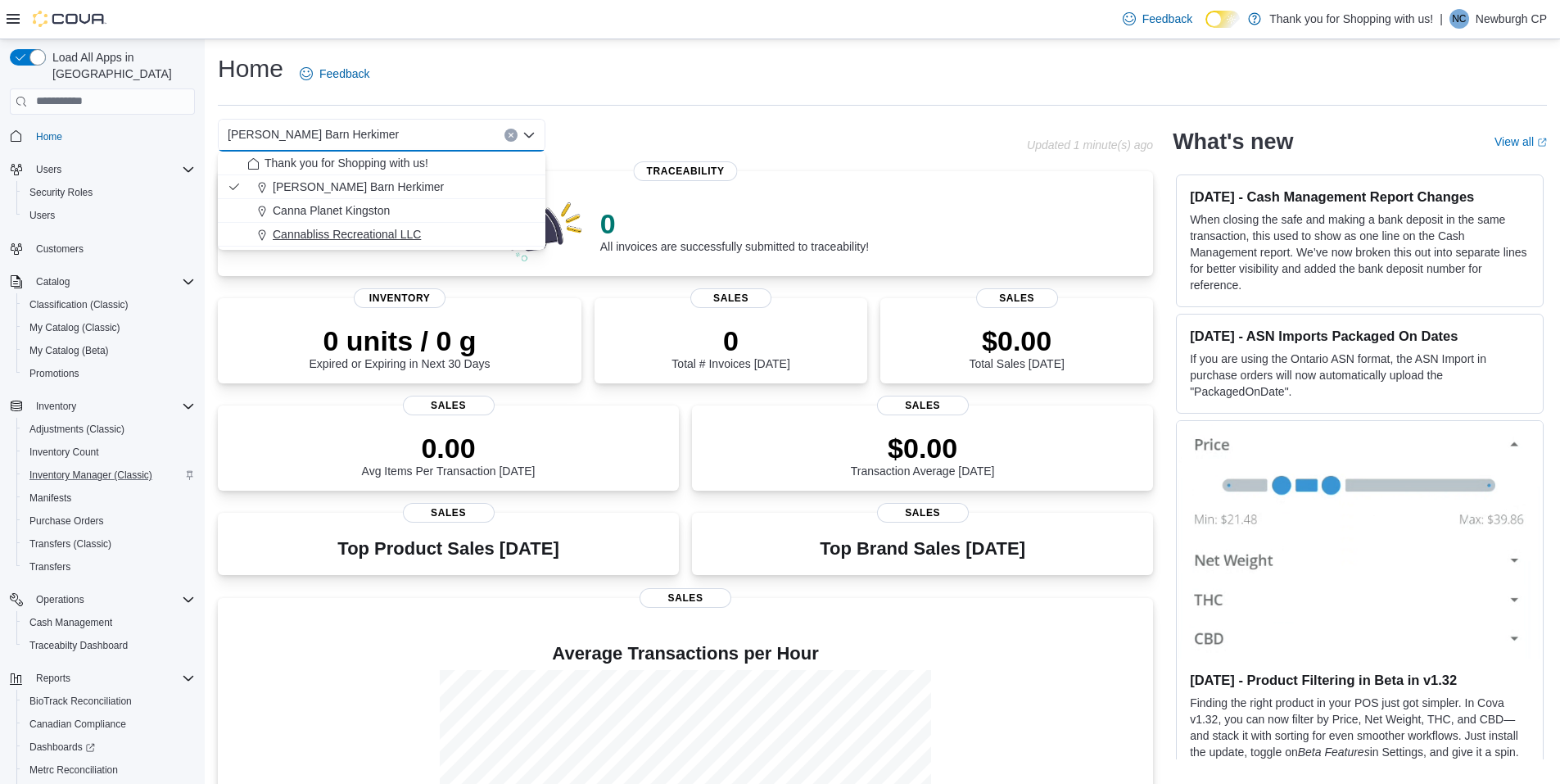
click at [368, 226] on span "Cannabliss Recreational LLC" at bounding box center [347, 234] width 149 height 16
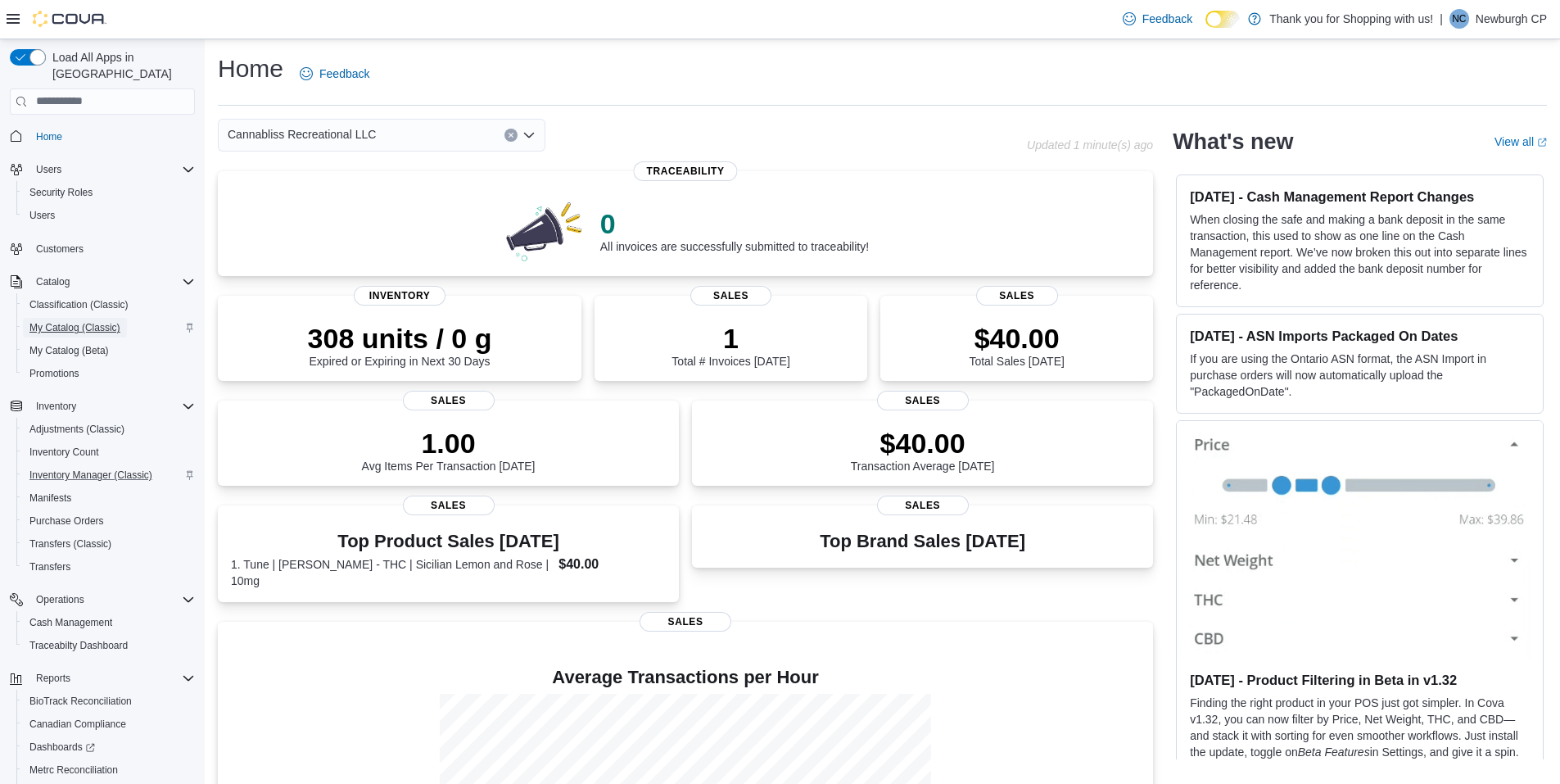
click at [69, 321] on span "My Catalog (Classic)" at bounding box center [75, 327] width 91 height 13
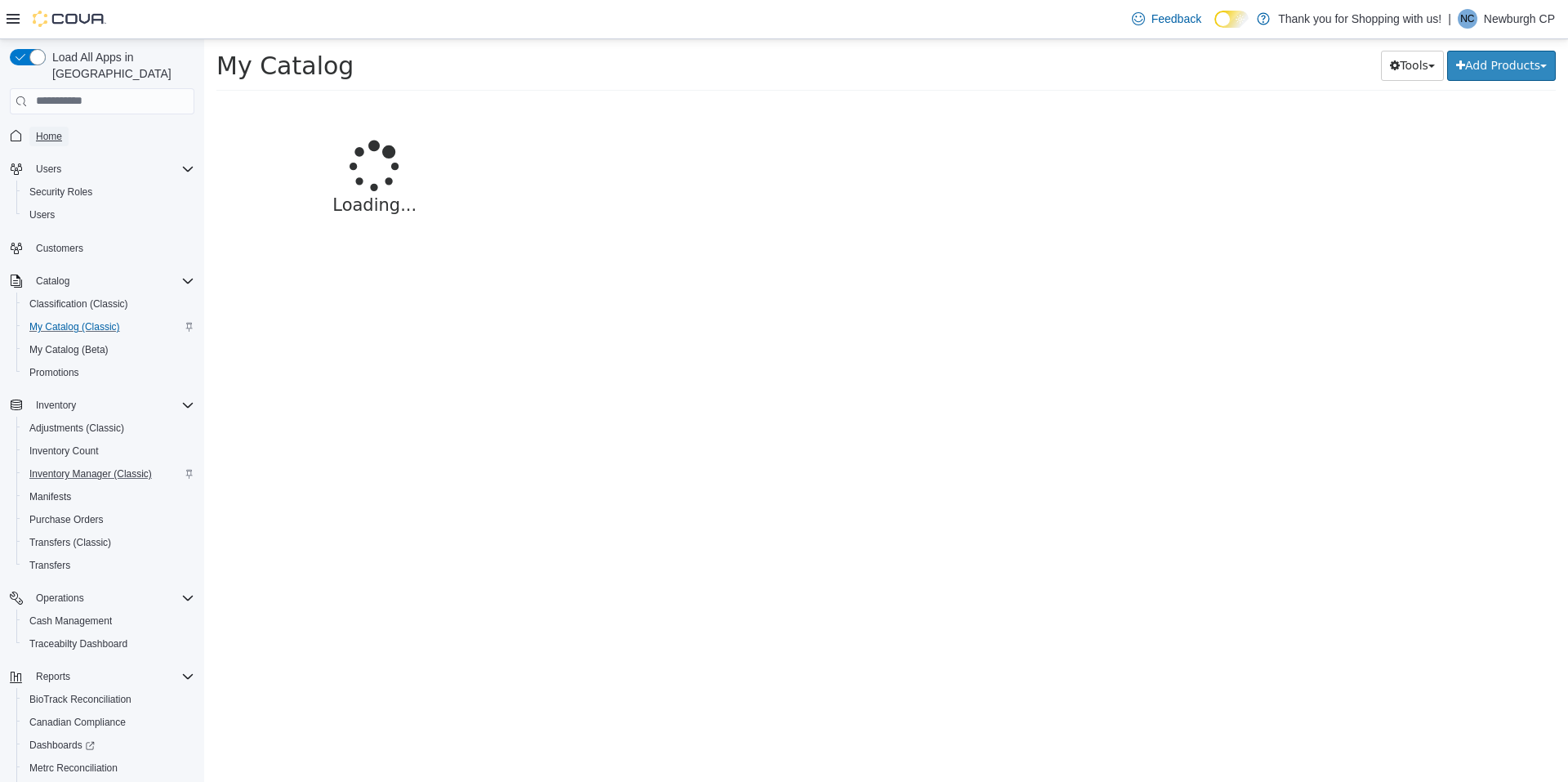
click at [51, 128] on span "Home" at bounding box center [49, 136] width 27 height 20
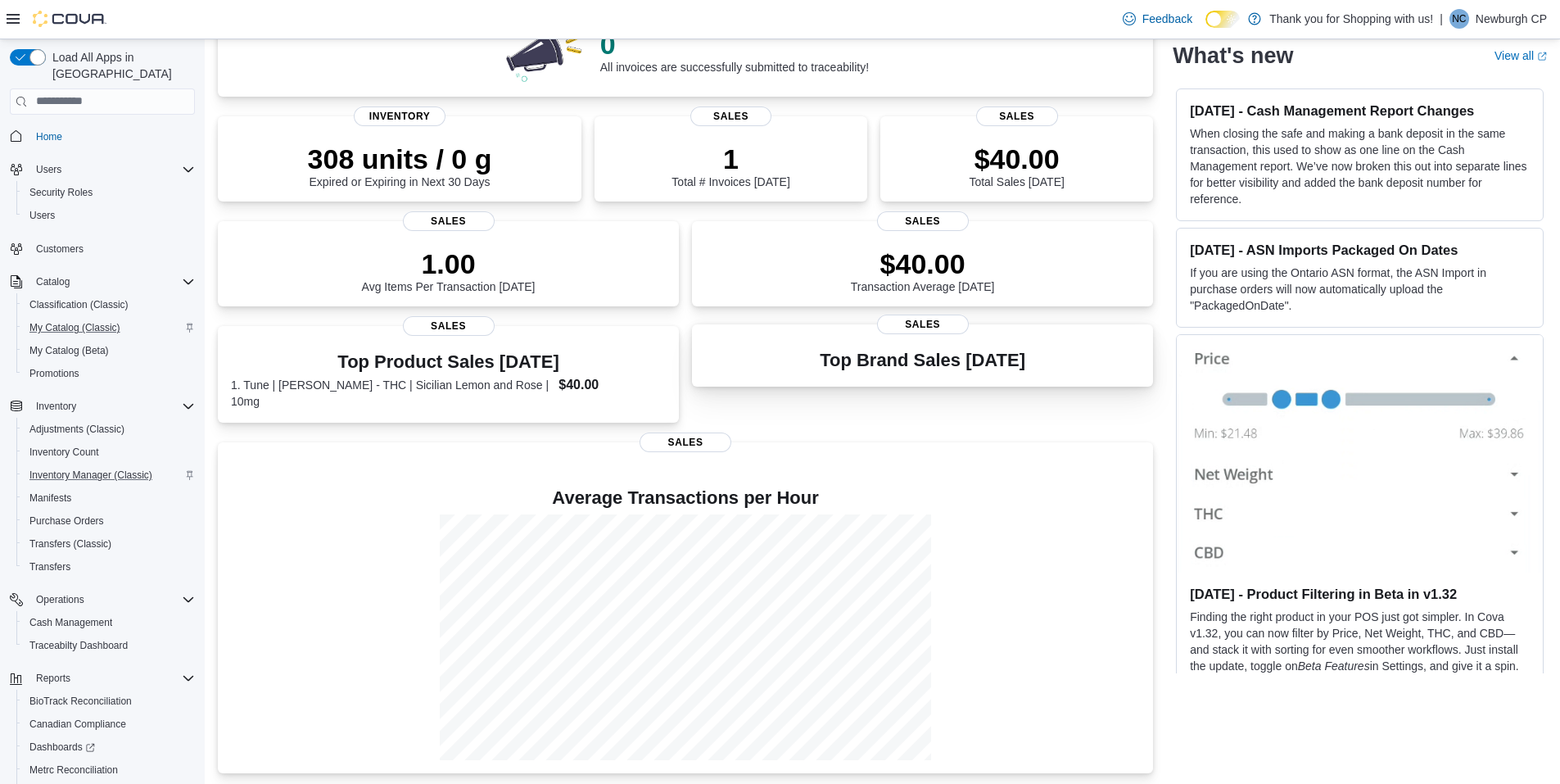
scroll to position [182, 0]
click at [72, 321] on span "My Catalog (Classic)" at bounding box center [75, 327] width 91 height 13
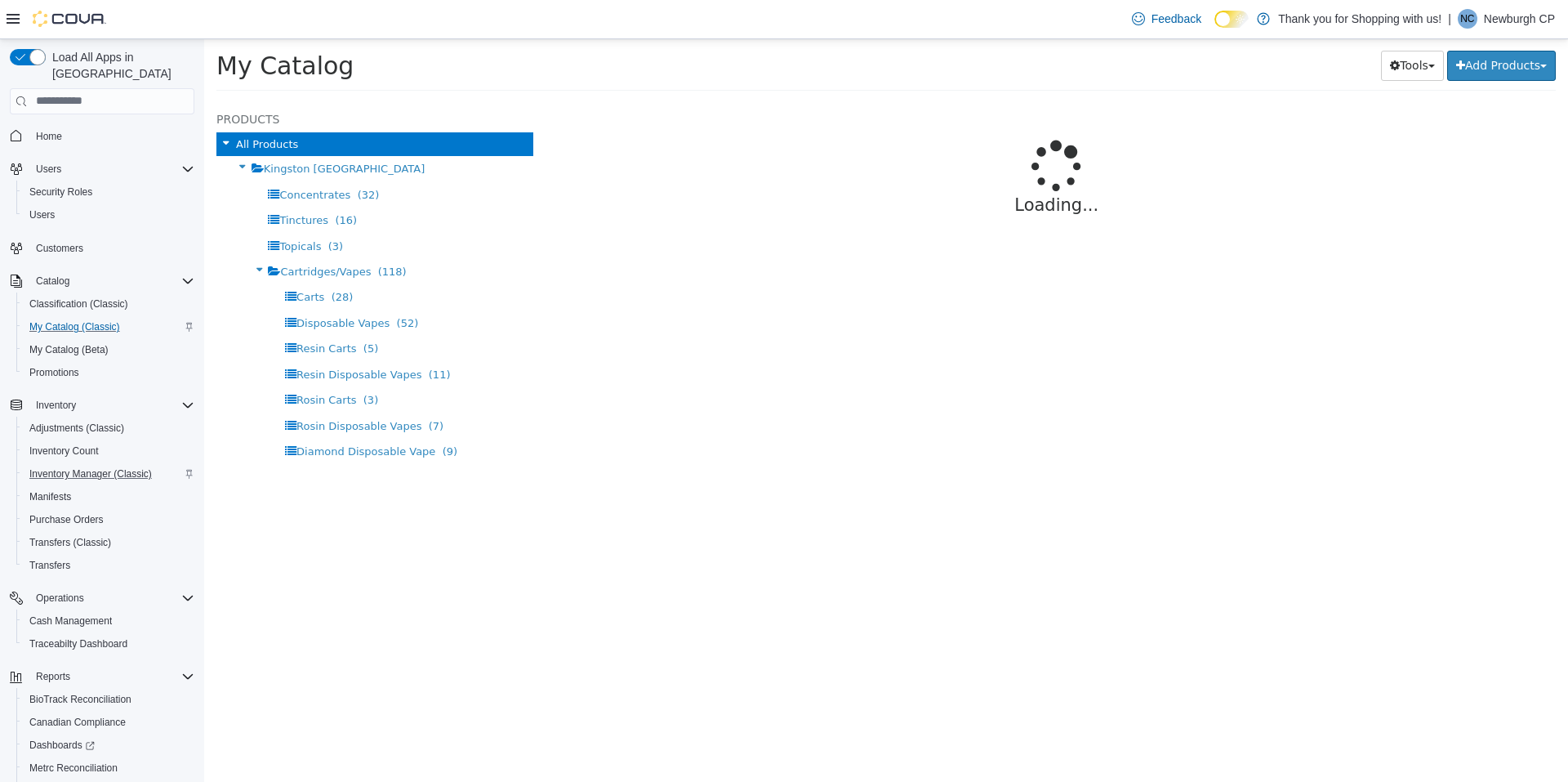
select select "**********"
